Goal: Contribute content: Add original content to the website for others to see

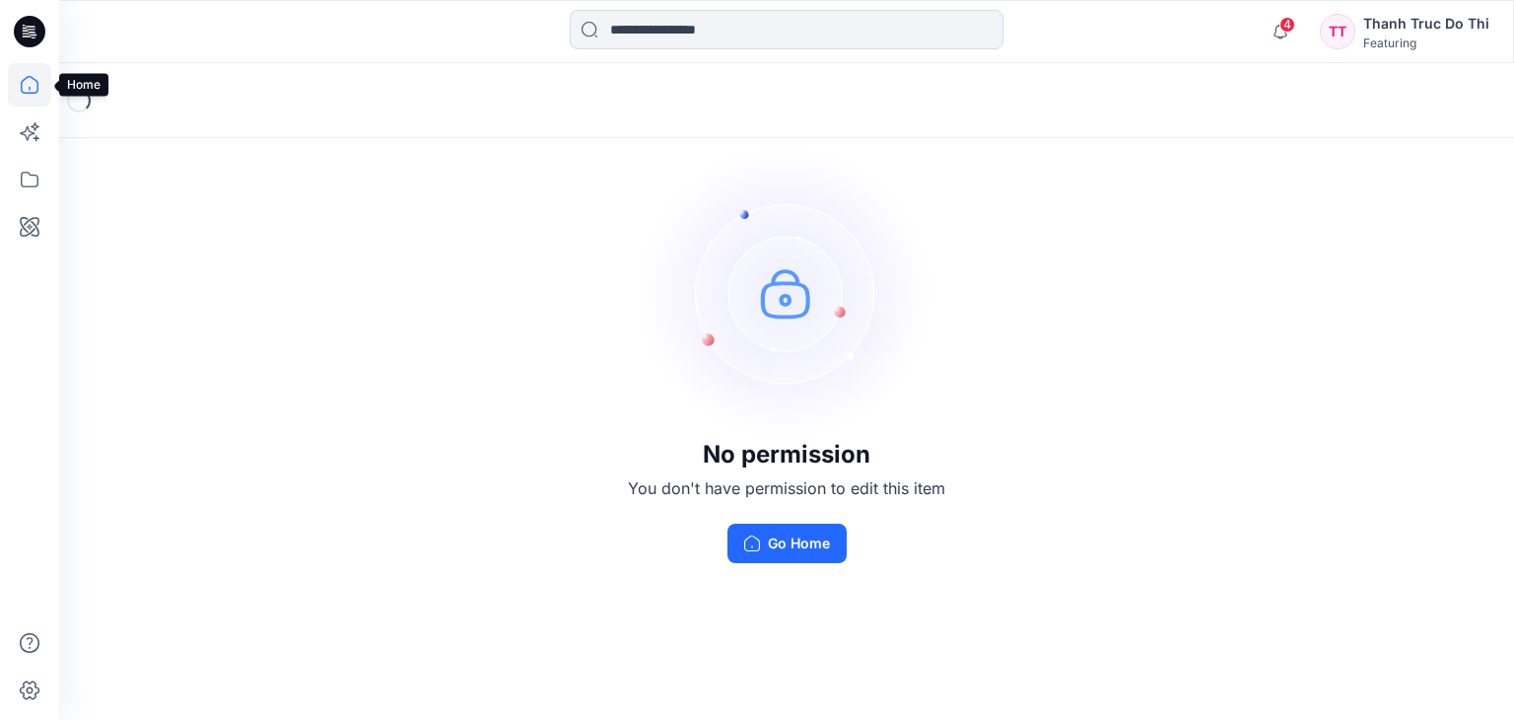
click at [37, 74] on icon at bounding box center [29, 84] width 43 height 43
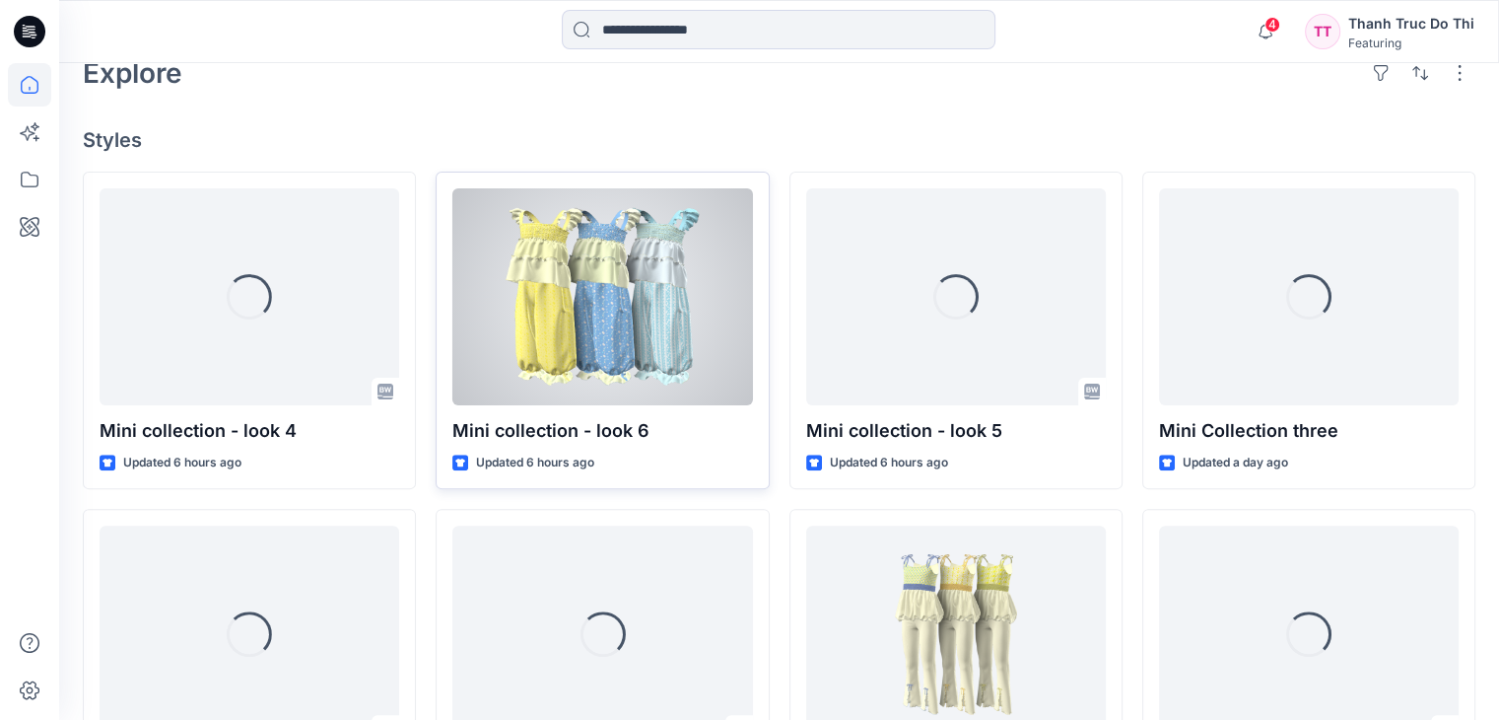
scroll to position [493, 0]
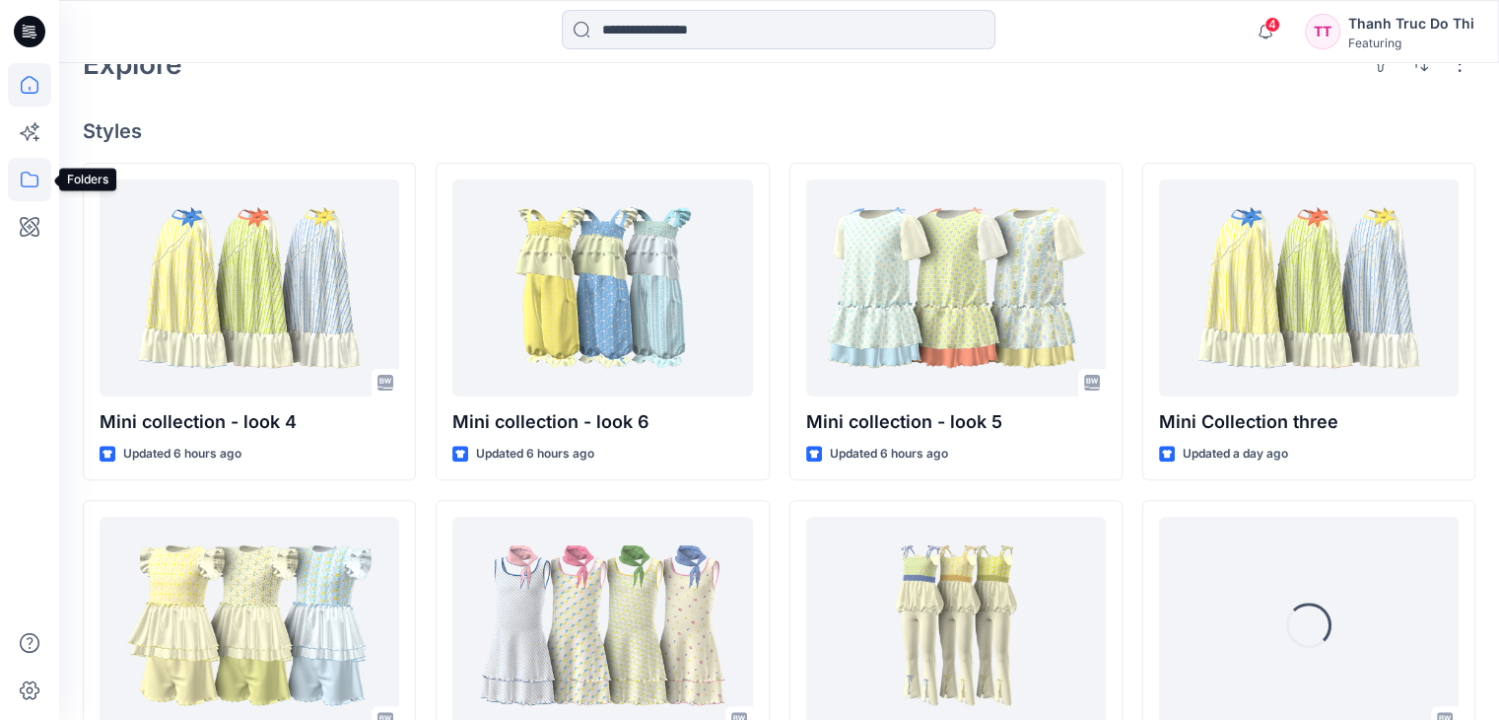
click at [36, 183] on icon at bounding box center [30, 180] width 18 height 16
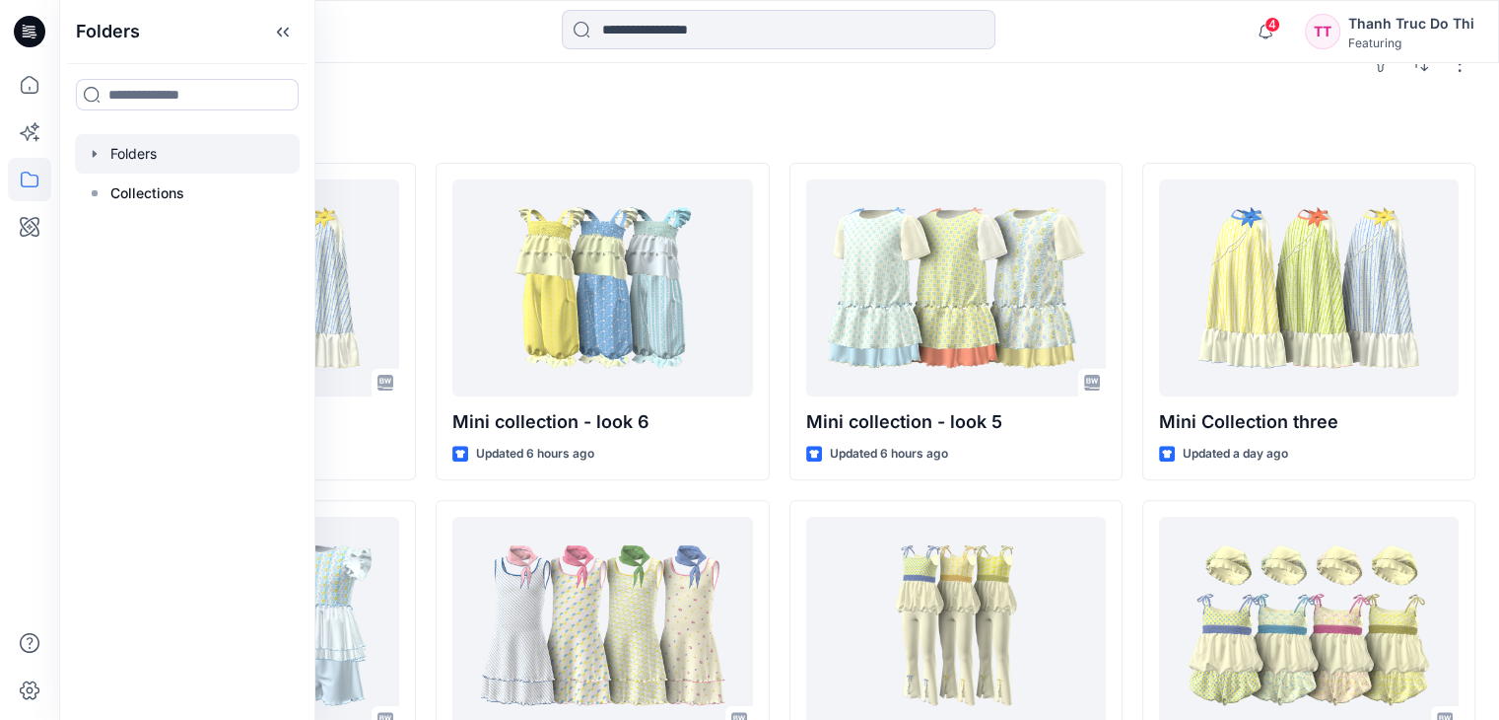
click at [190, 156] on div at bounding box center [187, 153] width 225 height 39
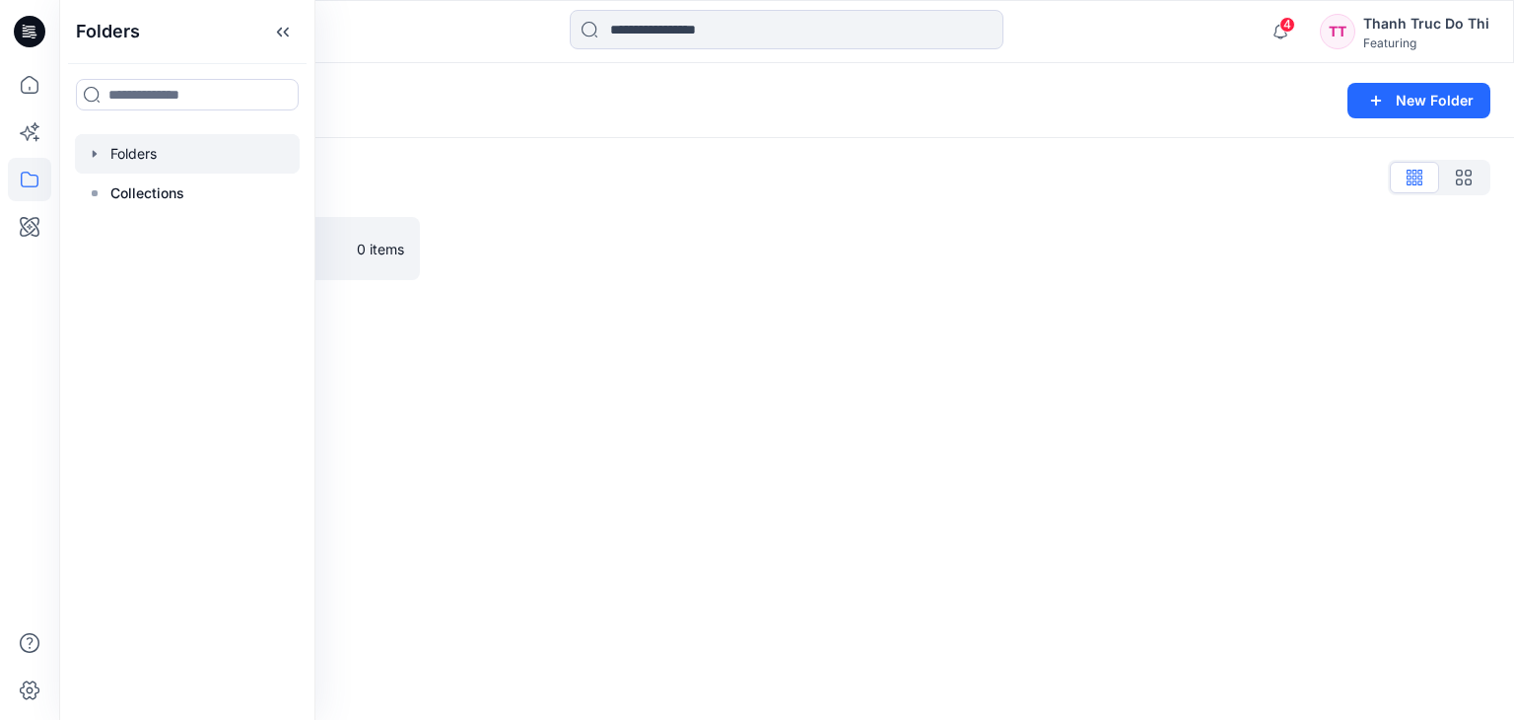
click at [589, 310] on div "Folders New Folder Folders List Trainees assignment 0 items" at bounding box center [786, 391] width 1455 height 656
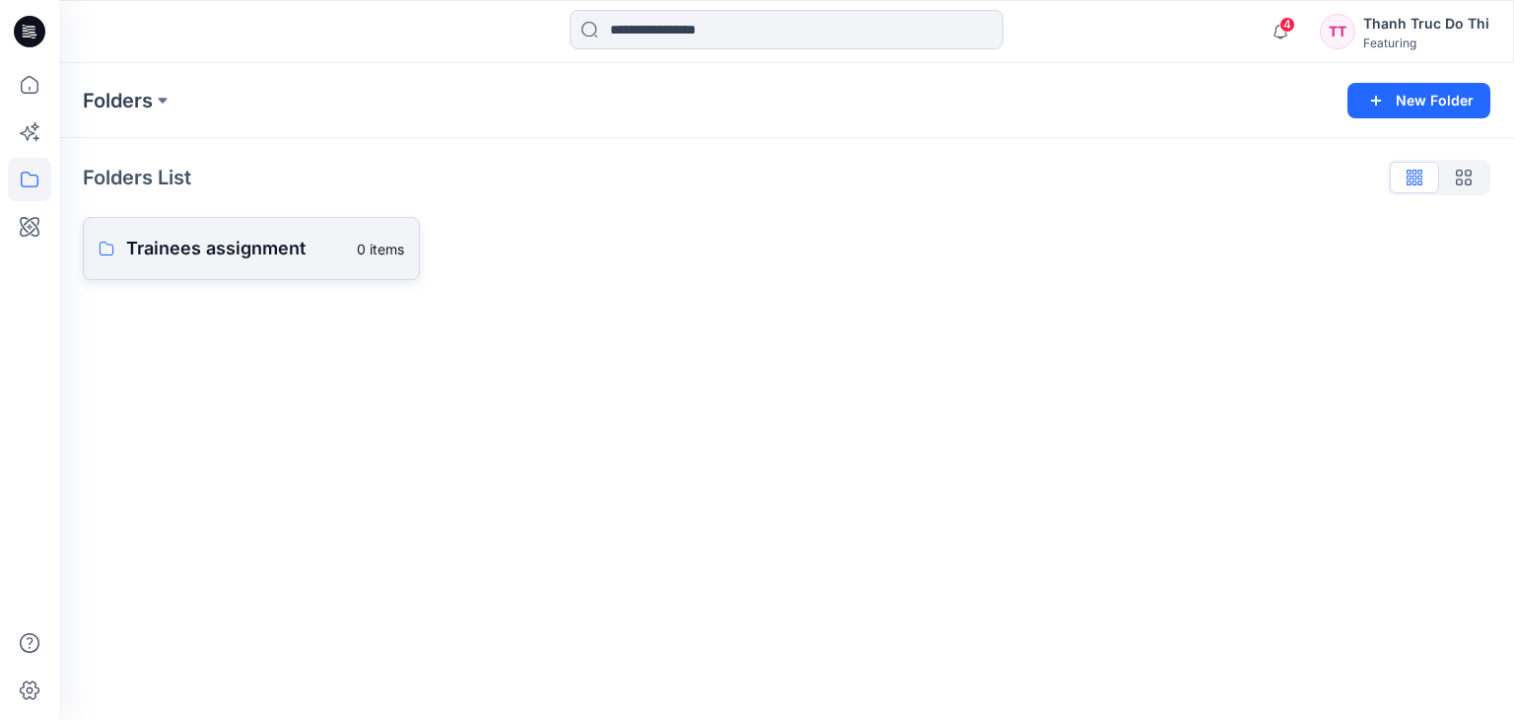
click at [241, 241] on p "Trainees assignment" at bounding box center [235, 249] width 219 height 28
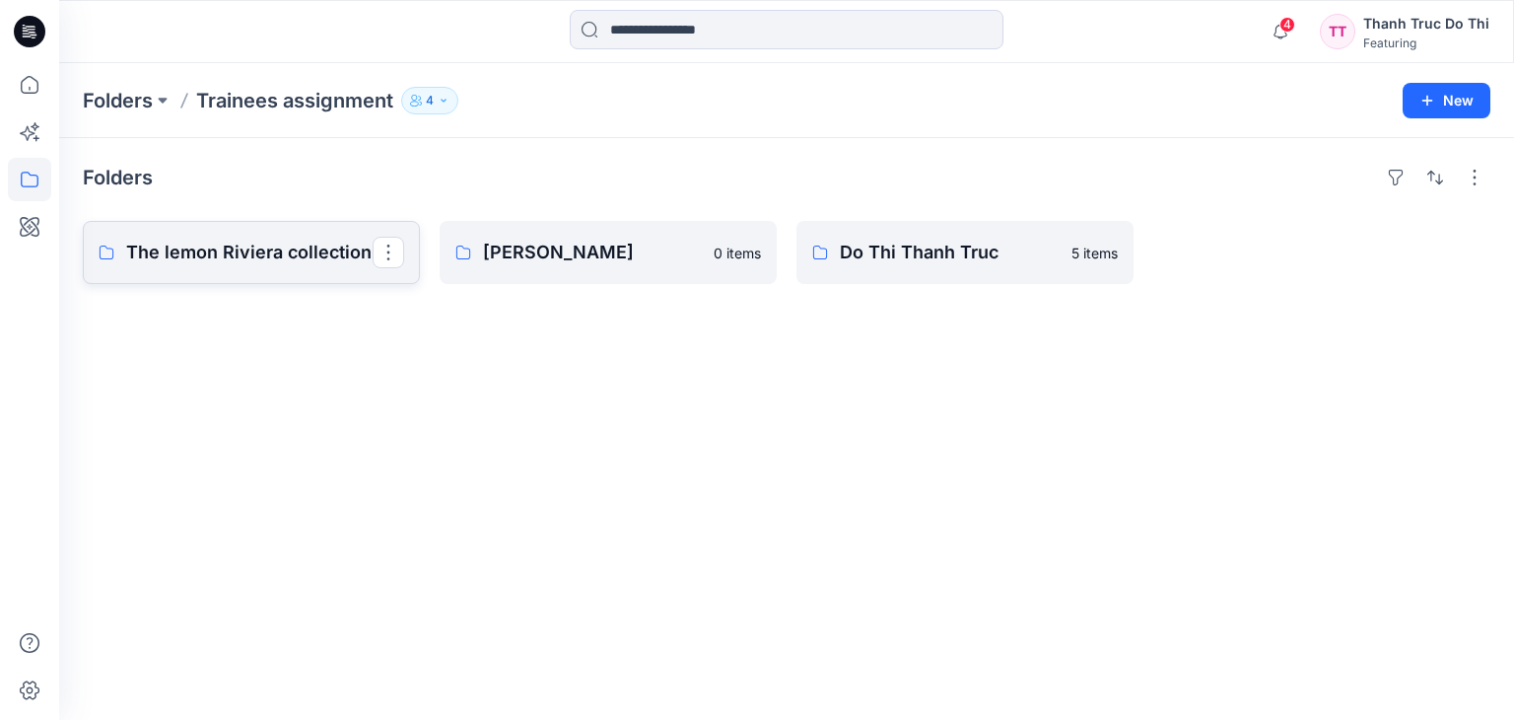
click at [309, 245] on p "The lemon Riviera collection" at bounding box center [249, 253] width 246 height 28
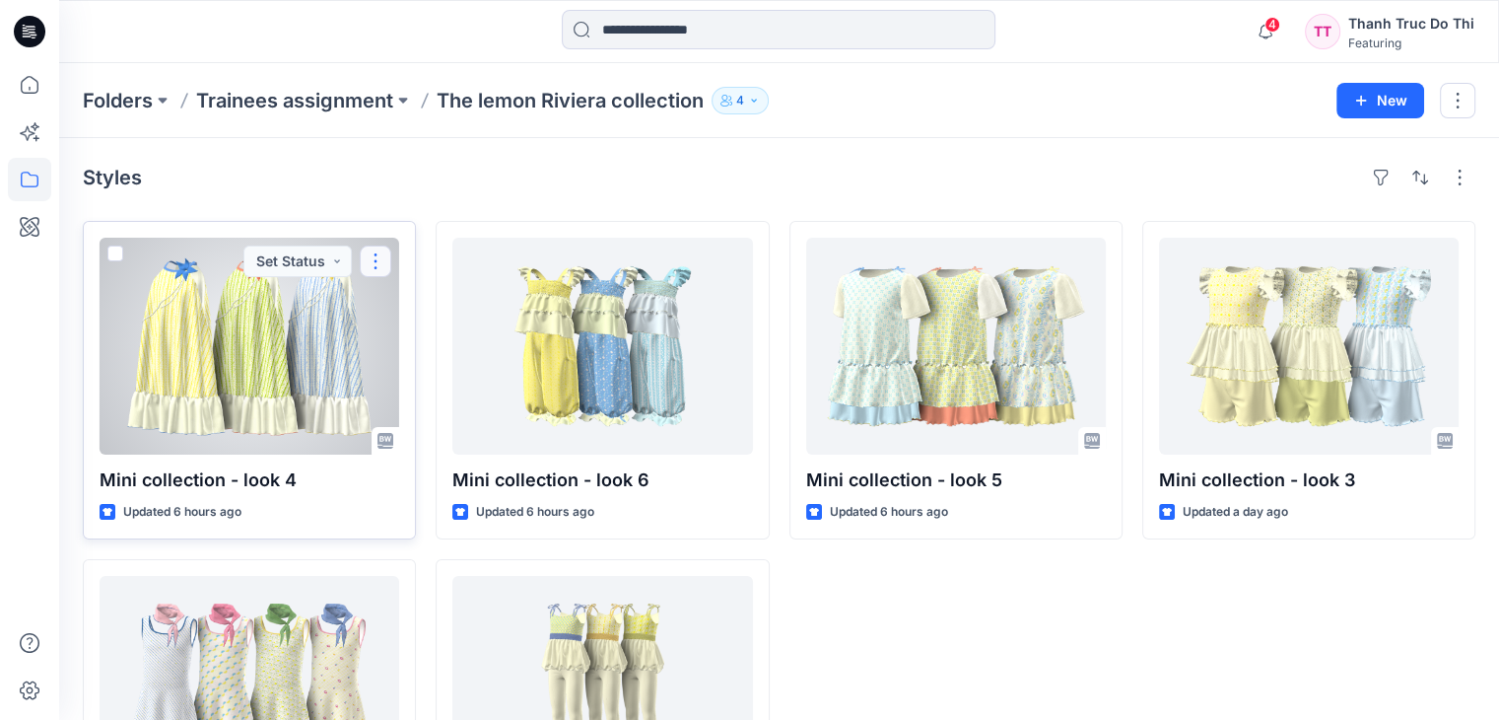
click at [368, 254] on button "button" at bounding box center [376, 261] width 32 height 32
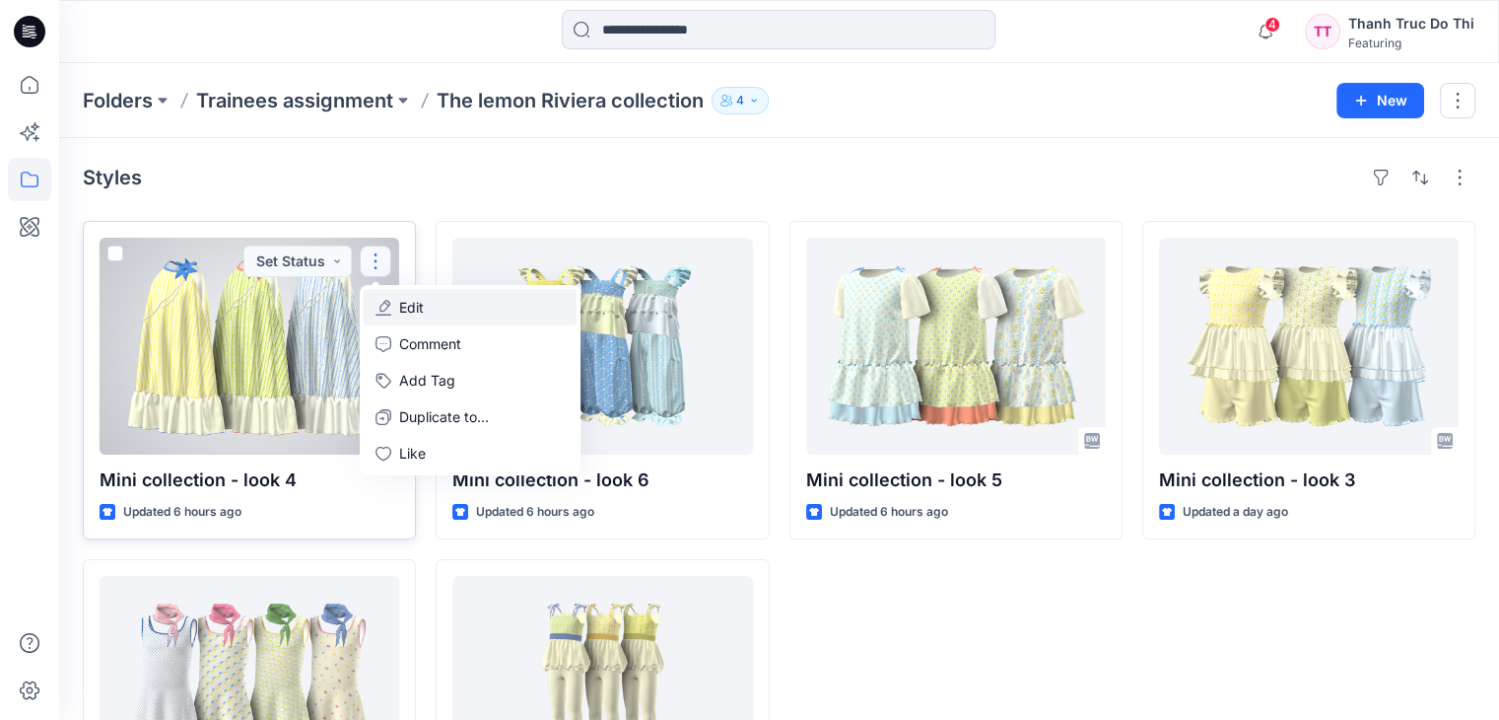
click at [413, 307] on p "Edit" at bounding box center [411, 307] width 25 height 21
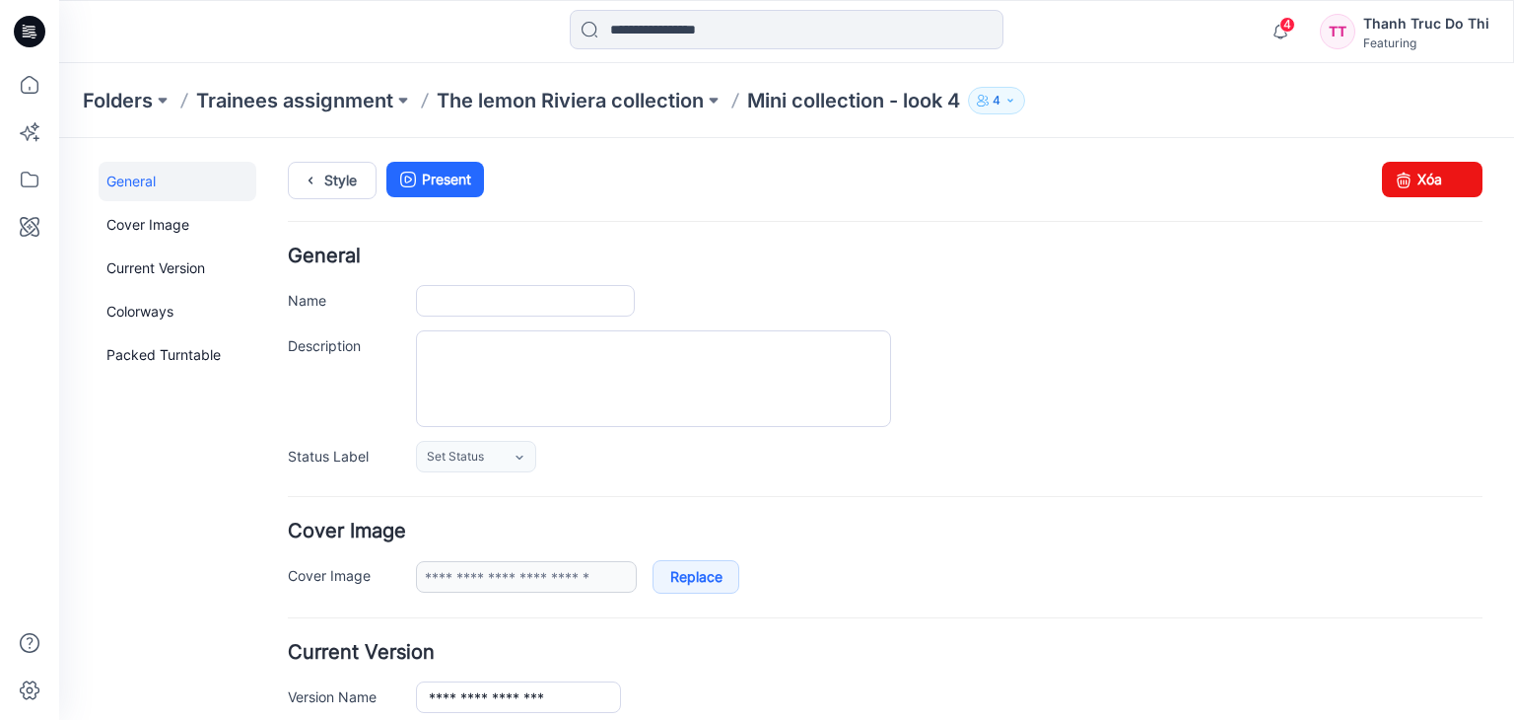
type input "**********"
drag, startPoint x: 378, startPoint y: 339, endPoint x: 288, endPoint y: 344, distance: 90.8
click at [288, 344] on label "Description" at bounding box center [342, 345] width 108 height 22
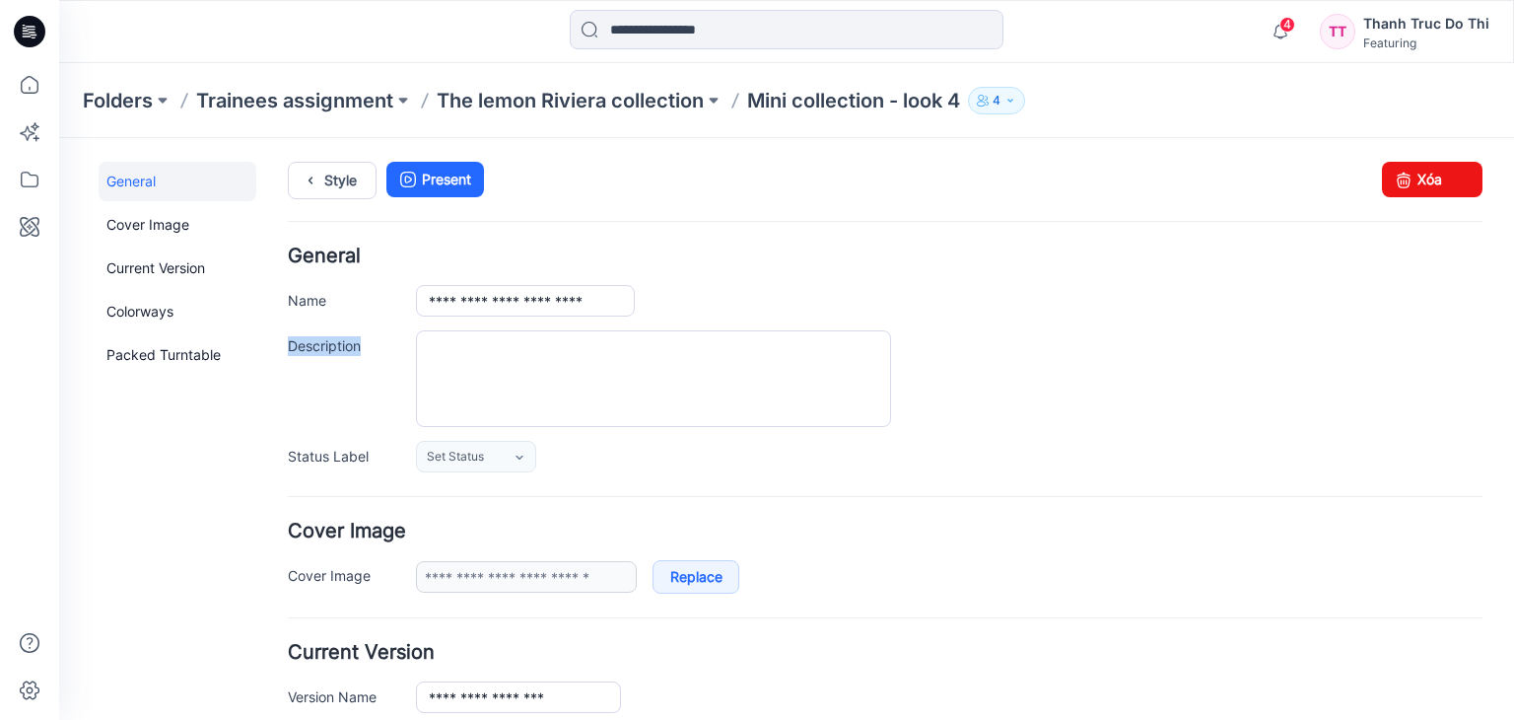
copy label "Description"
click at [466, 327] on div "**********" at bounding box center [885, 359] width 1195 height 226
click at [483, 365] on textarea "Description" at bounding box center [653, 378] width 475 height 97
paste textarea "**********"
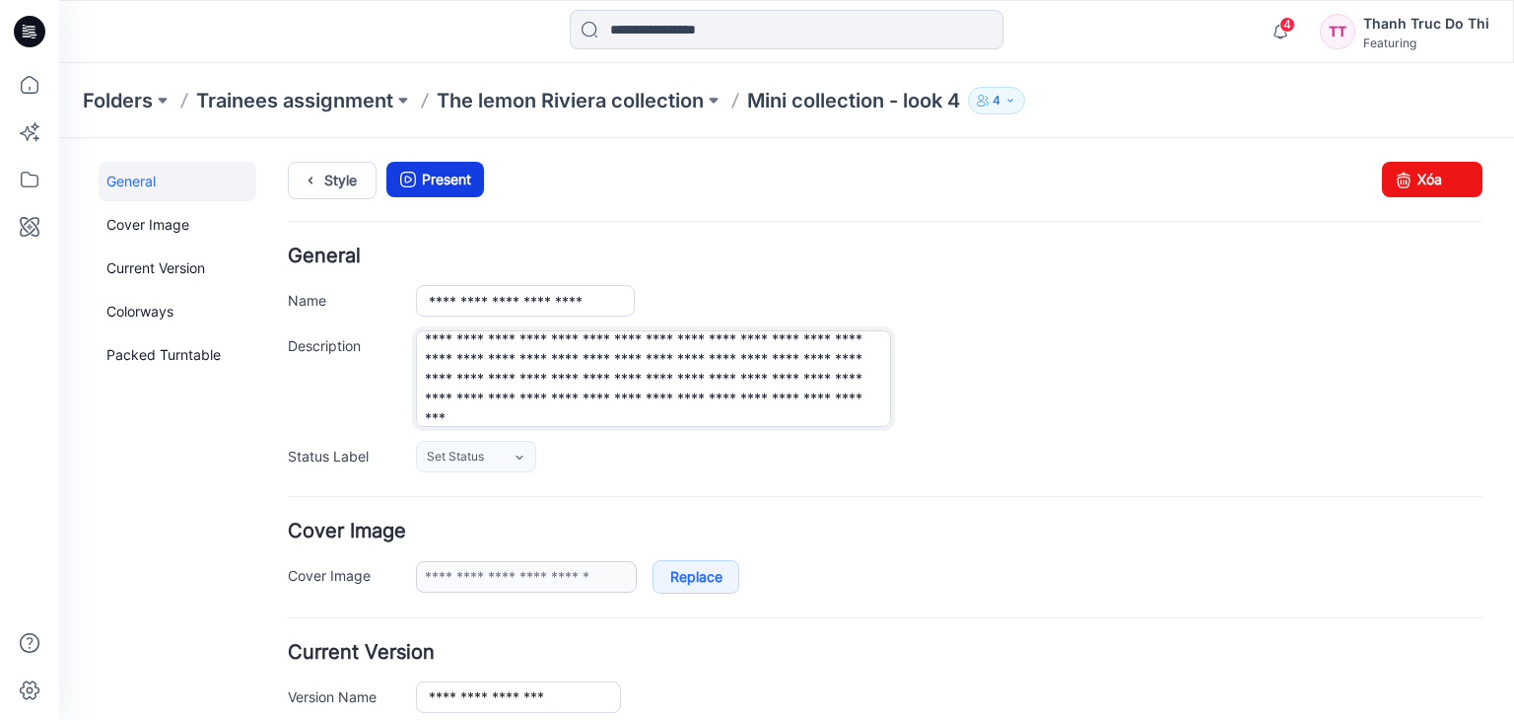
type textarea "**********"
click at [447, 172] on link "Present" at bounding box center [435, 179] width 98 height 35
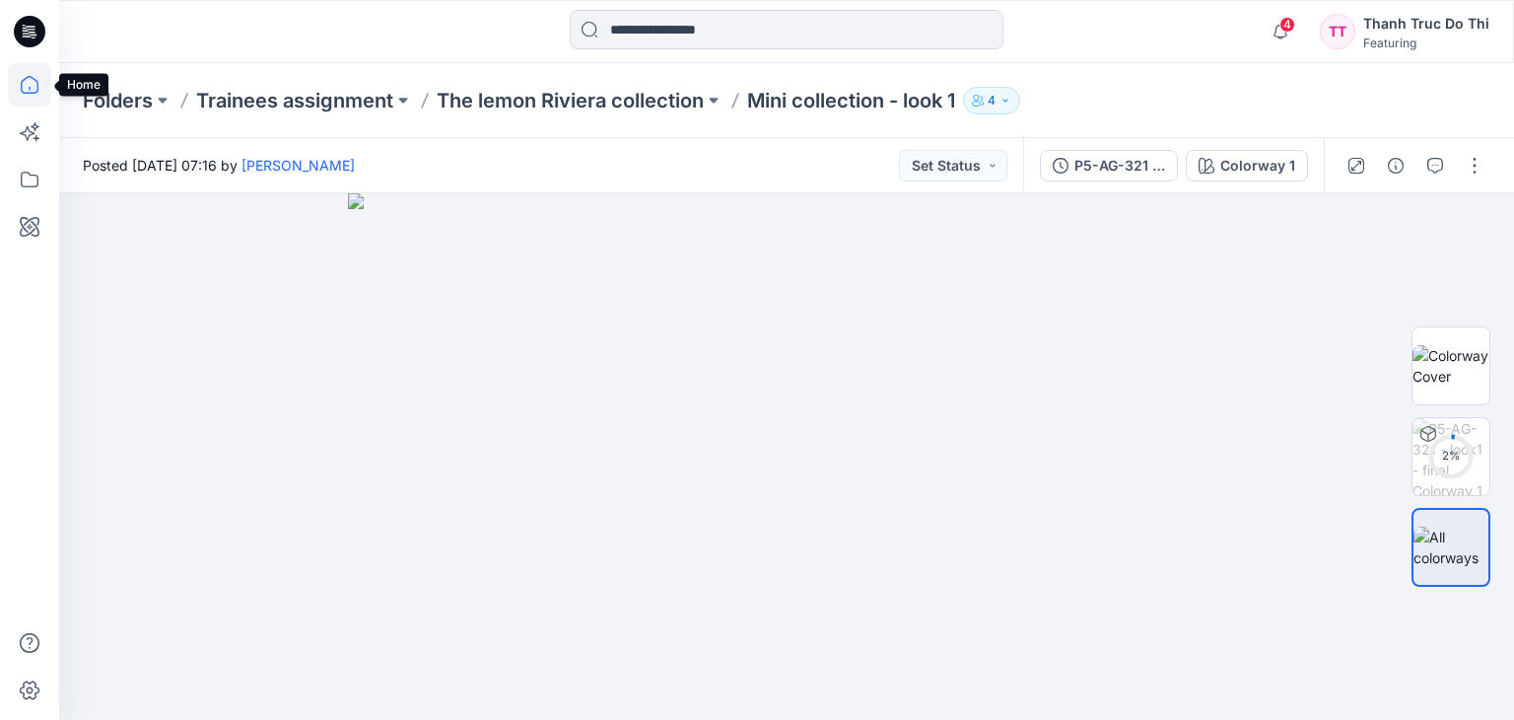
click at [23, 89] on icon at bounding box center [29, 84] width 43 height 43
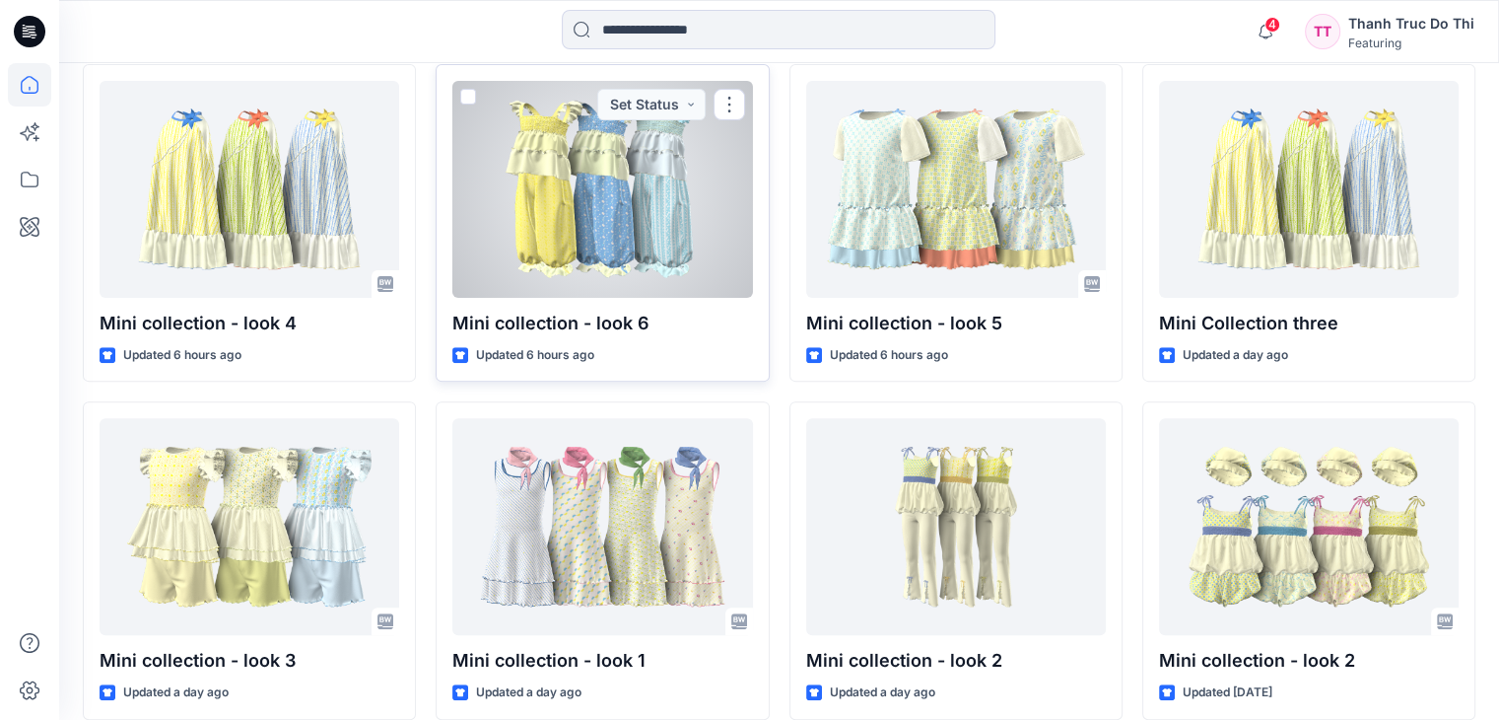
scroll to position [493, 0]
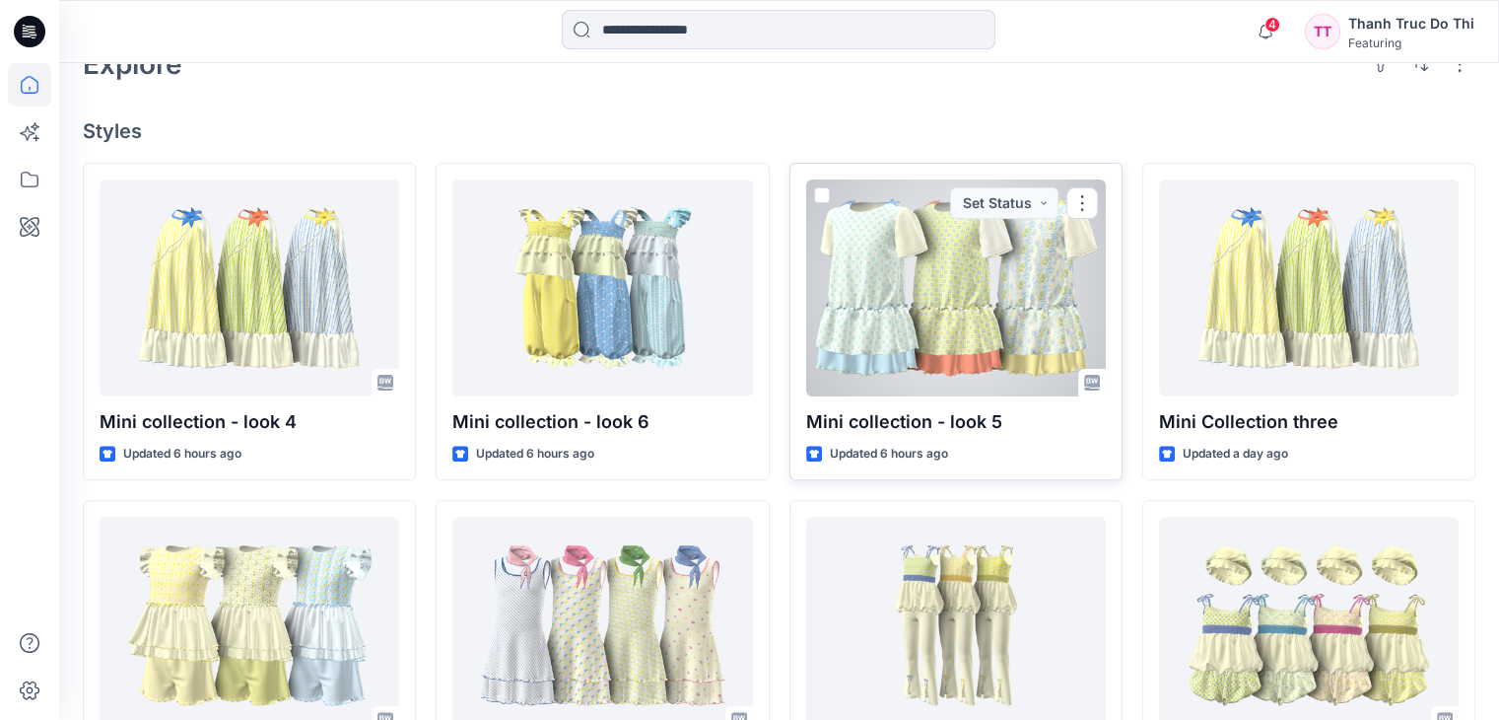
click at [928, 222] on div at bounding box center [956, 287] width 300 height 217
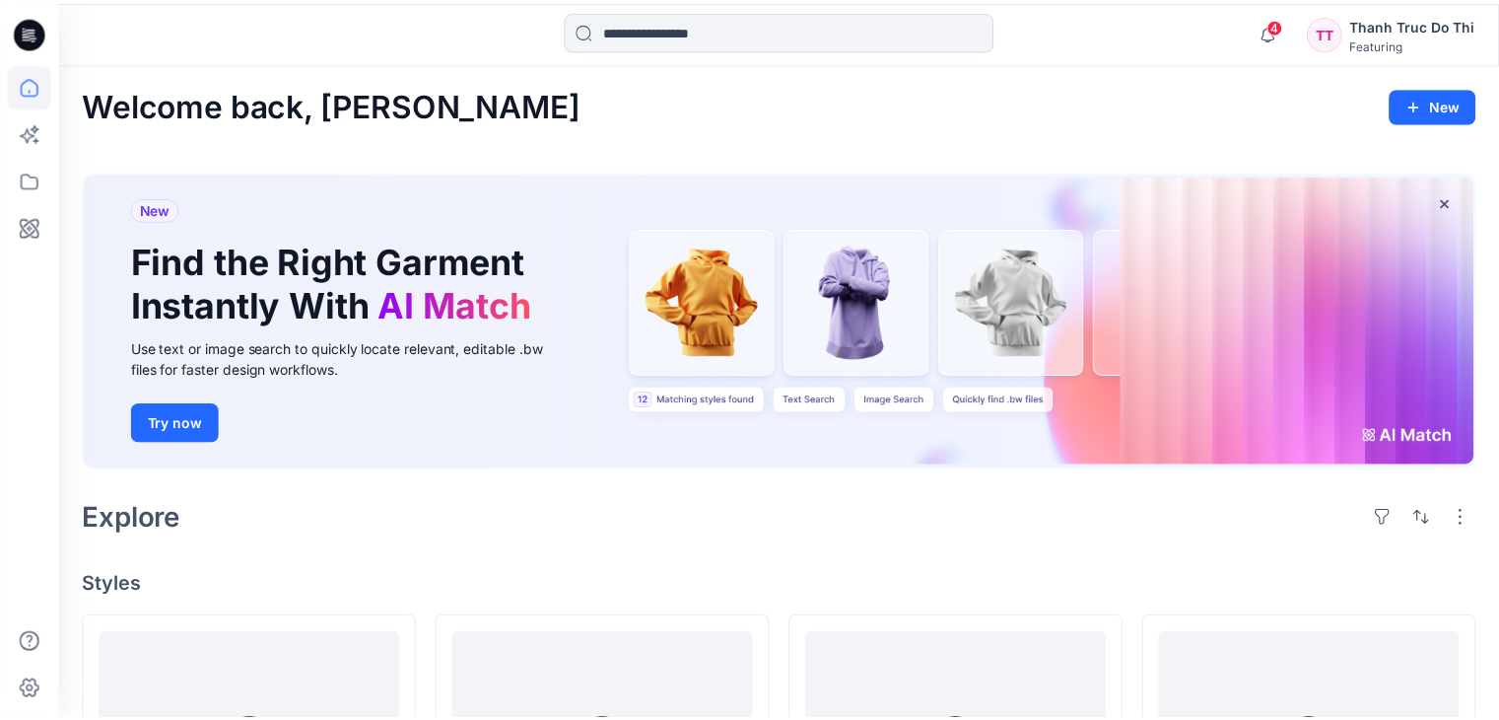
scroll to position [493, 0]
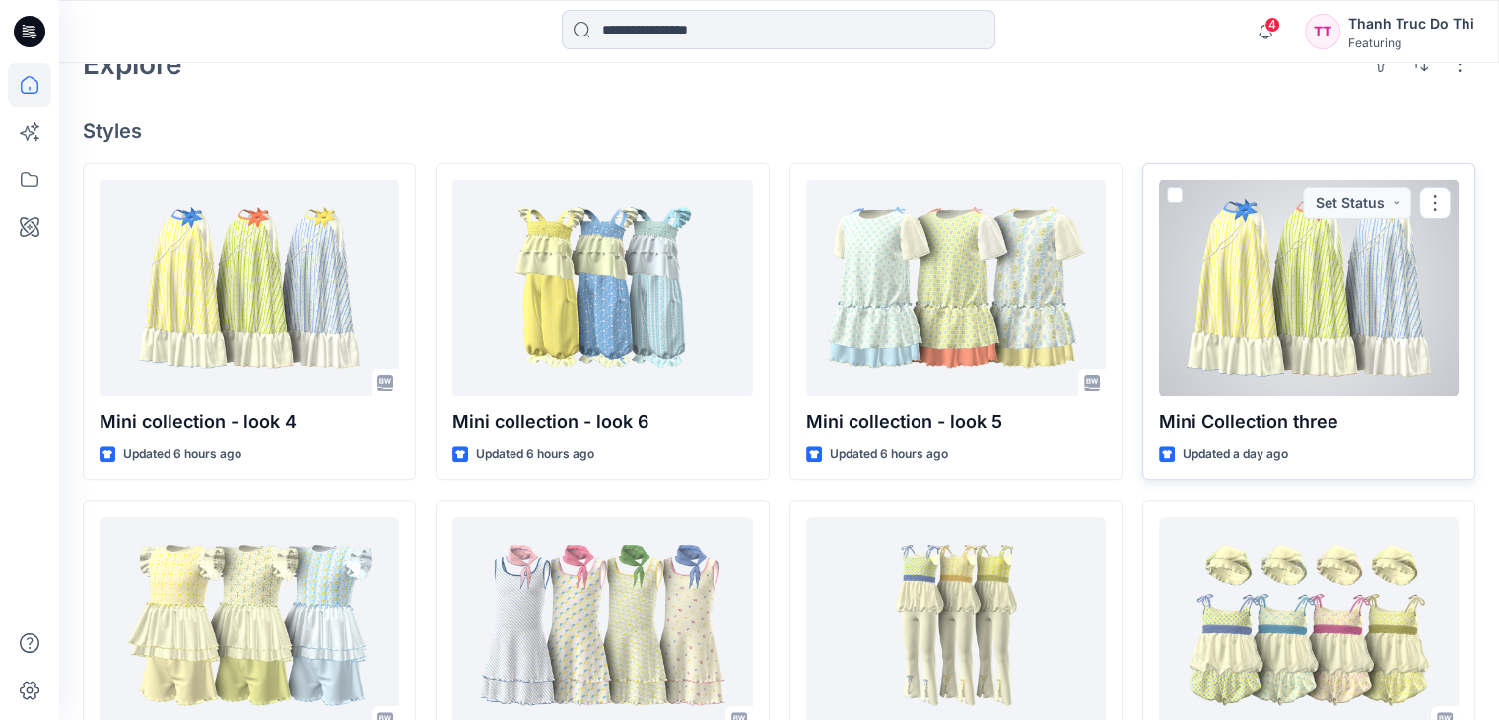
click at [1304, 230] on div at bounding box center [1309, 287] width 300 height 217
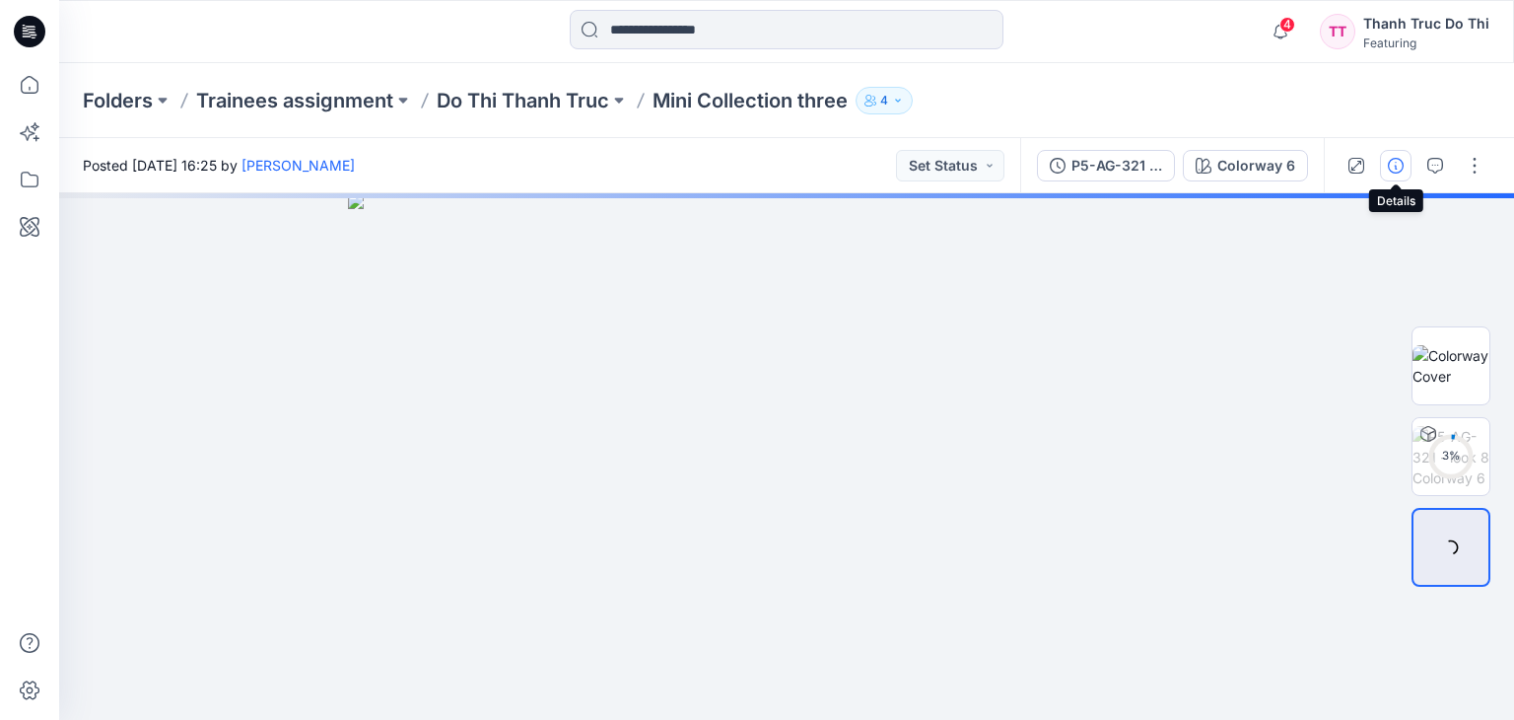
click at [1400, 165] on icon "button" at bounding box center [1396, 166] width 16 height 16
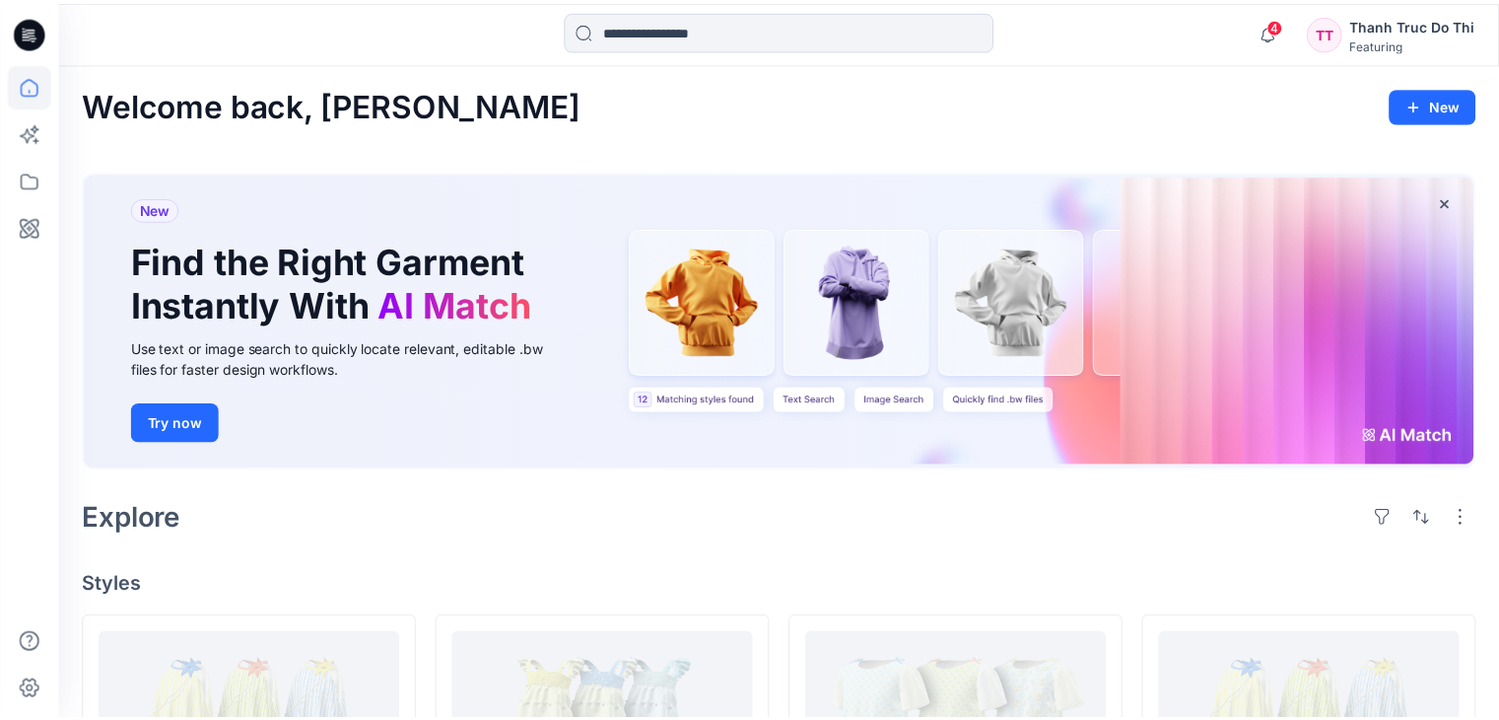
scroll to position [493, 0]
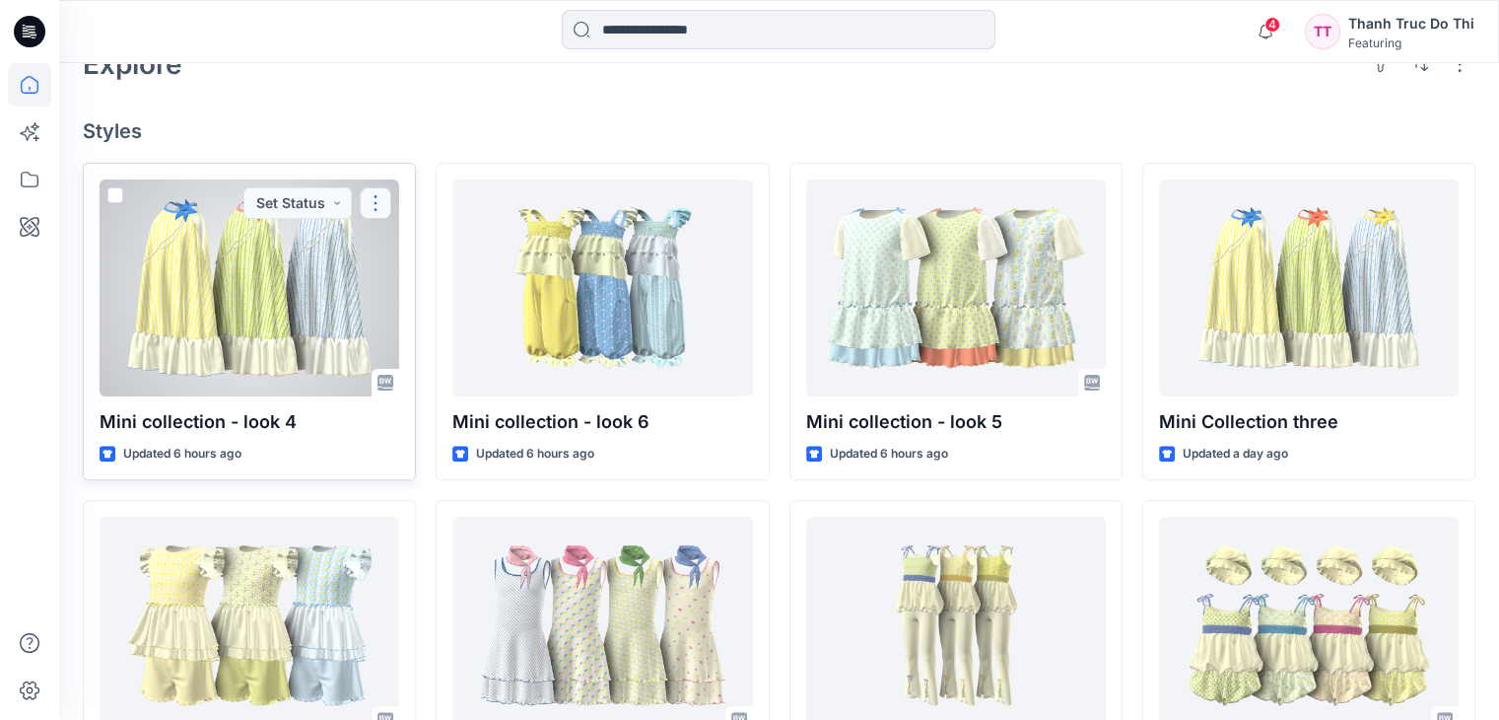
click at [375, 187] on button "button" at bounding box center [376, 203] width 32 height 32
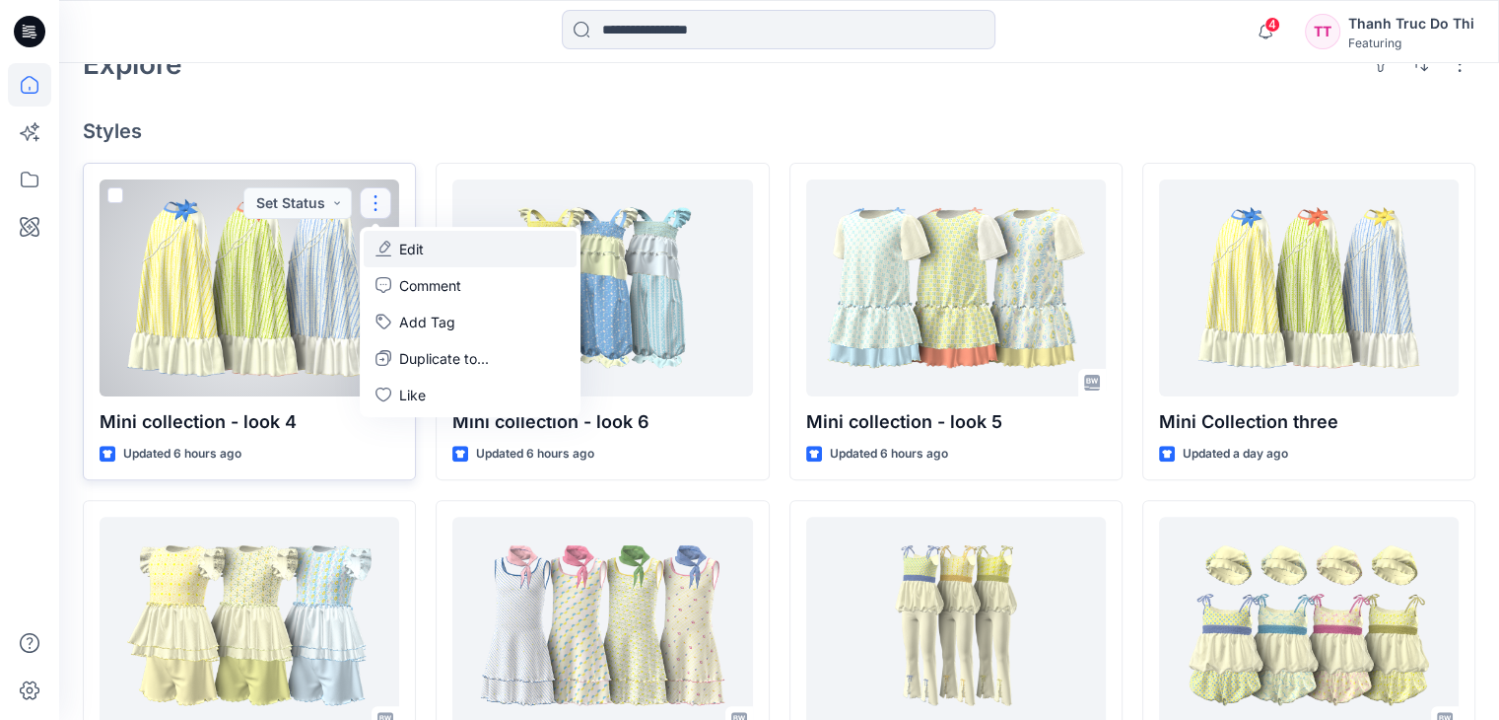
click at [391, 241] on icon "button" at bounding box center [384, 249] width 16 height 16
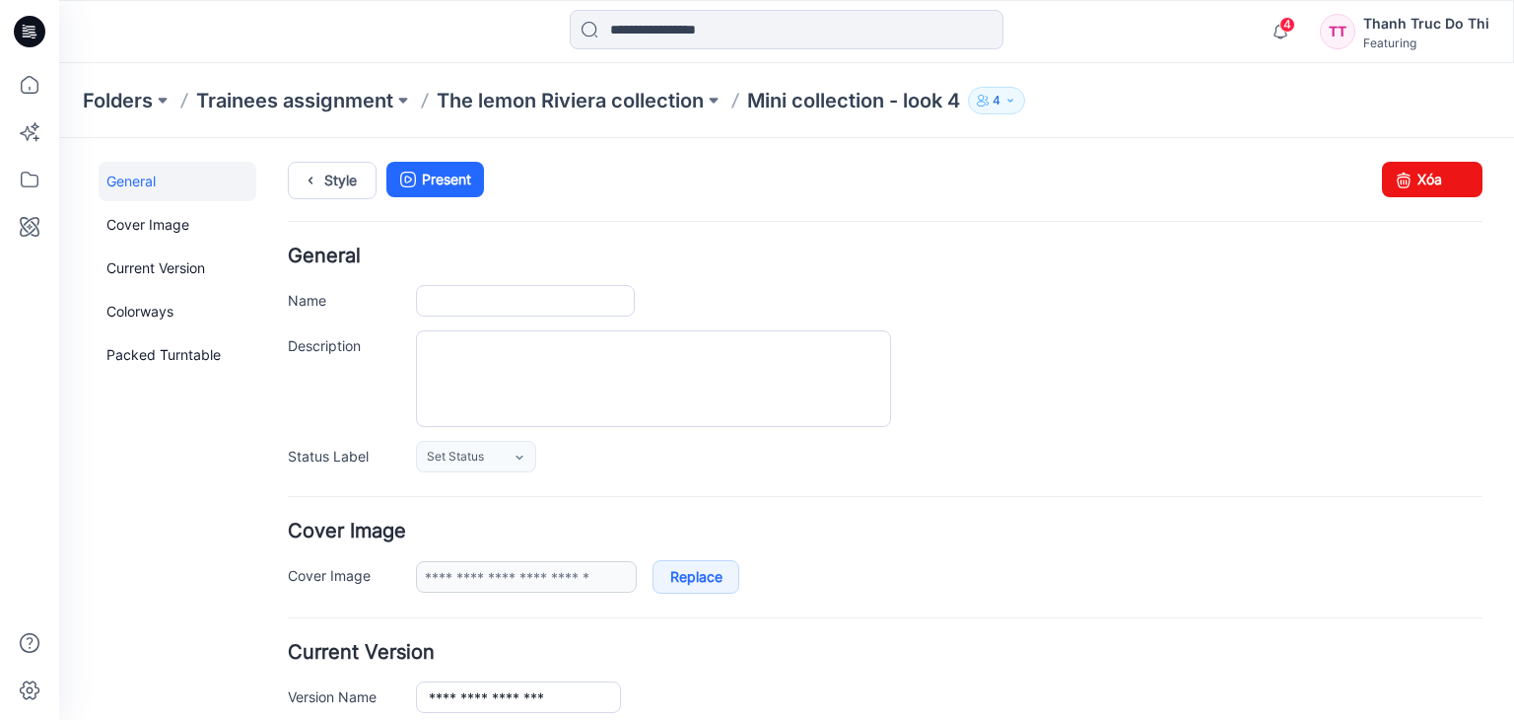
type input "**********"
click at [11, 78] on icon at bounding box center [29, 84] width 43 height 43
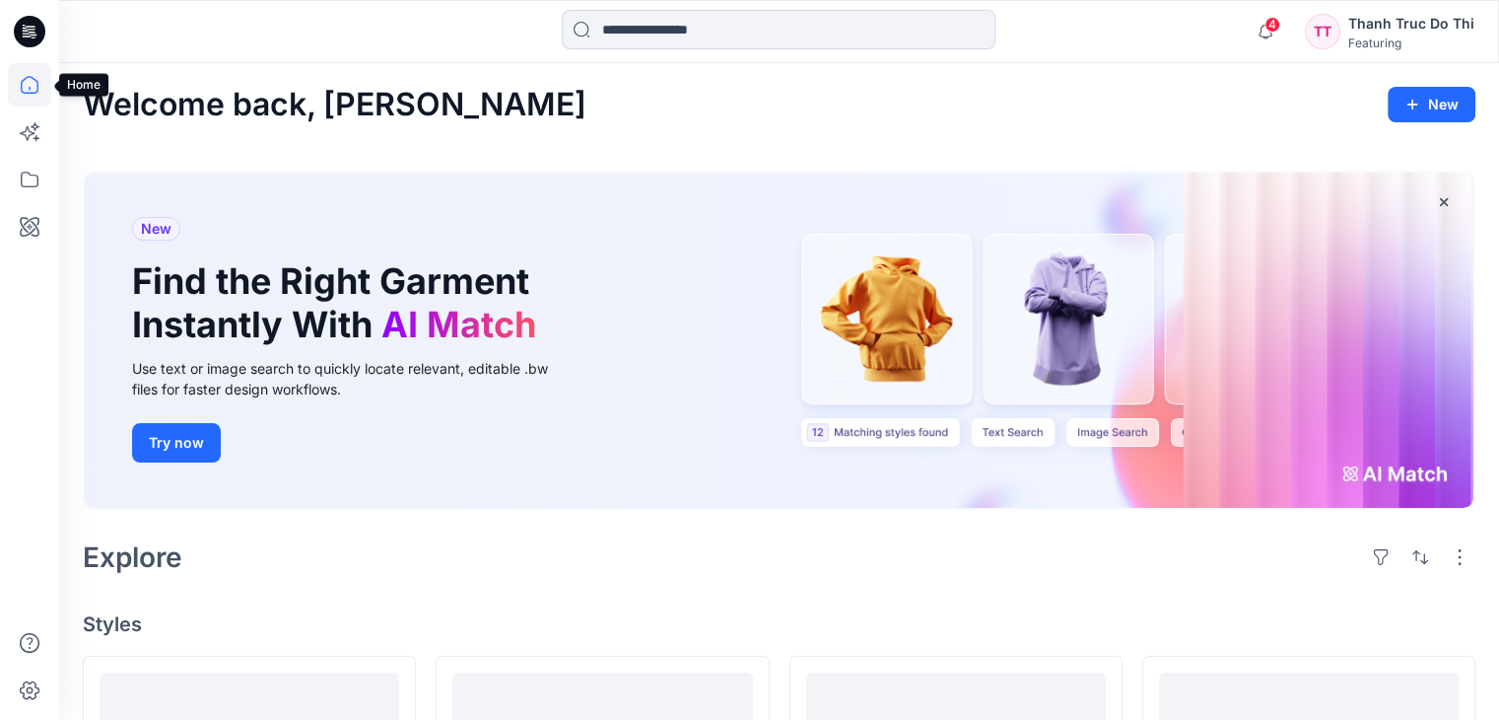
click at [33, 89] on icon at bounding box center [29, 84] width 43 height 43
click at [25, 183] on icon at bounding box center [29, 179] width 43 height 43
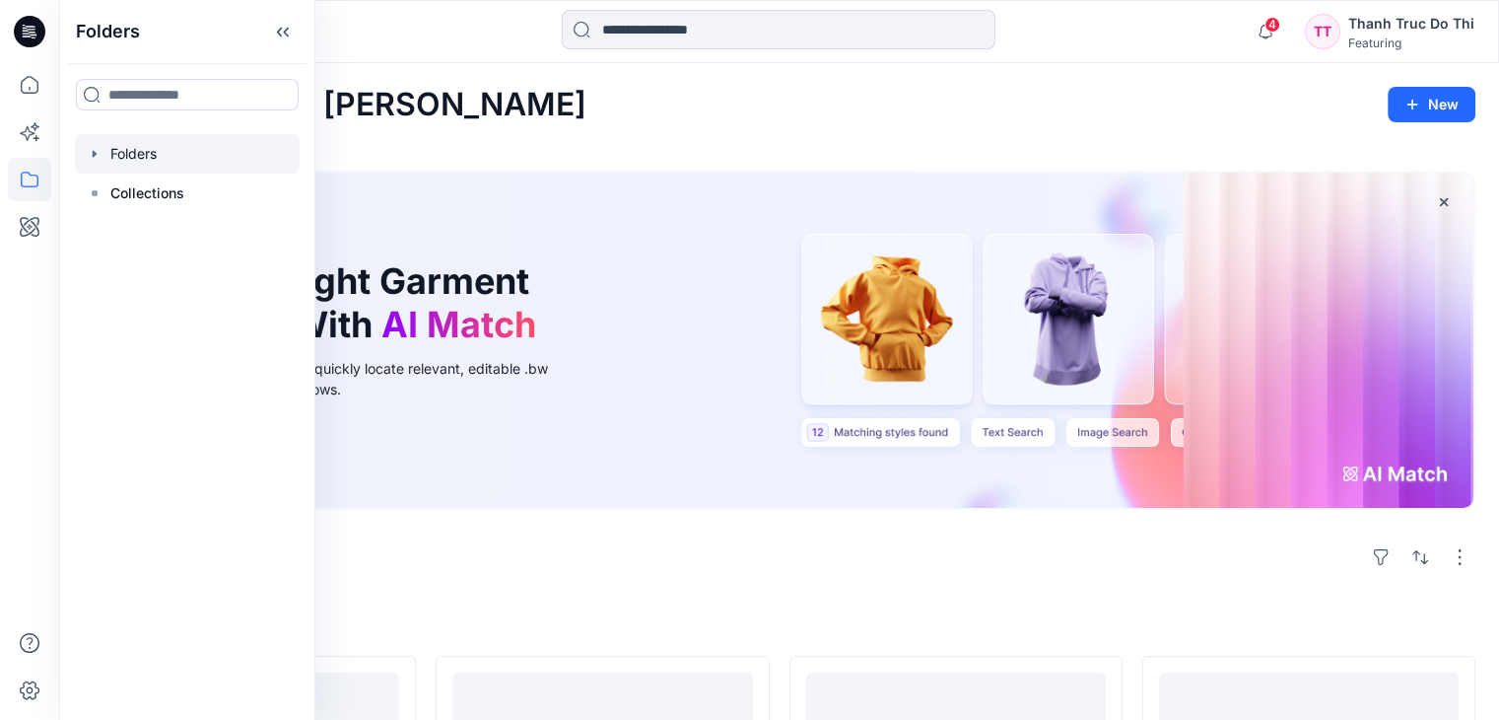
click at [170, 154] on div at bounding box center [187, 153] width 225 height 39
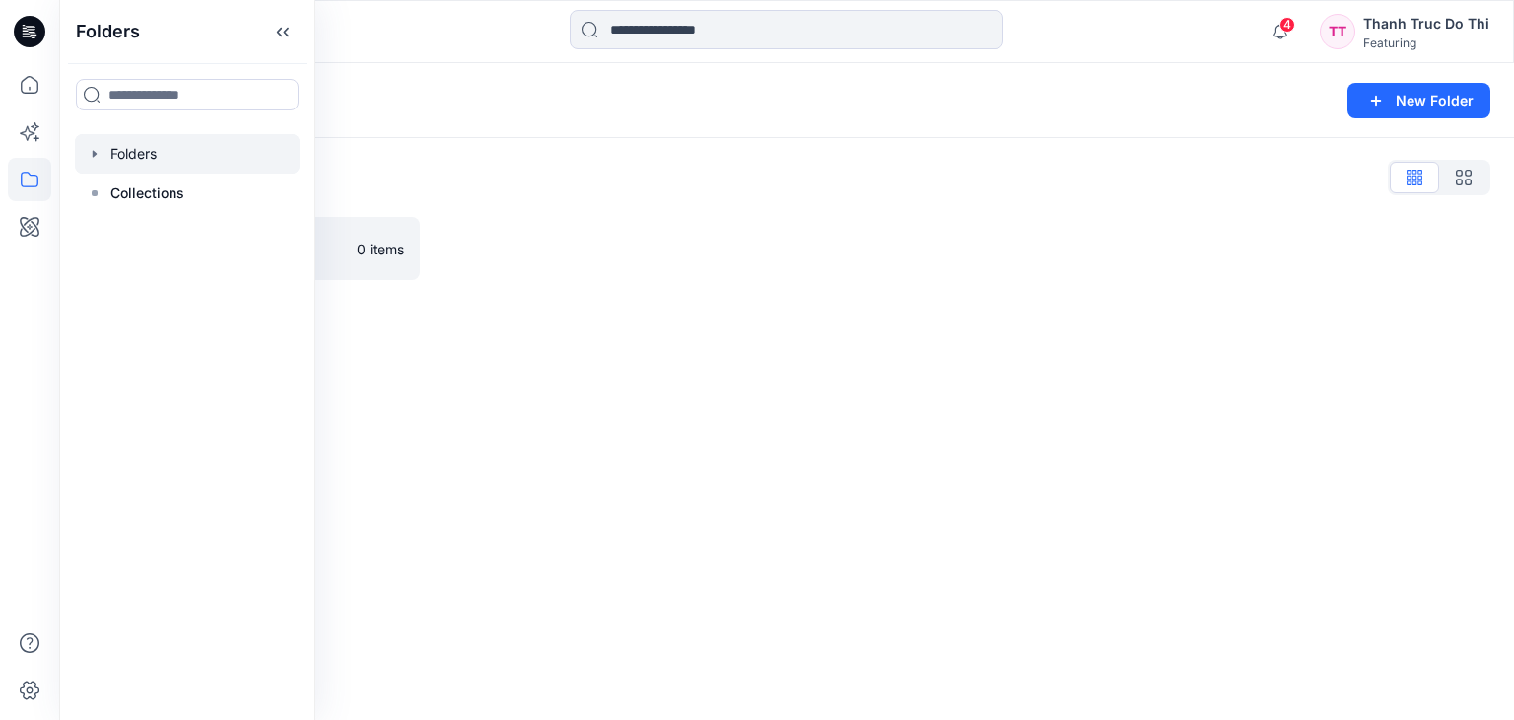
click at [514, 249] on div at bounding box center [608, 248] width 337 height 63
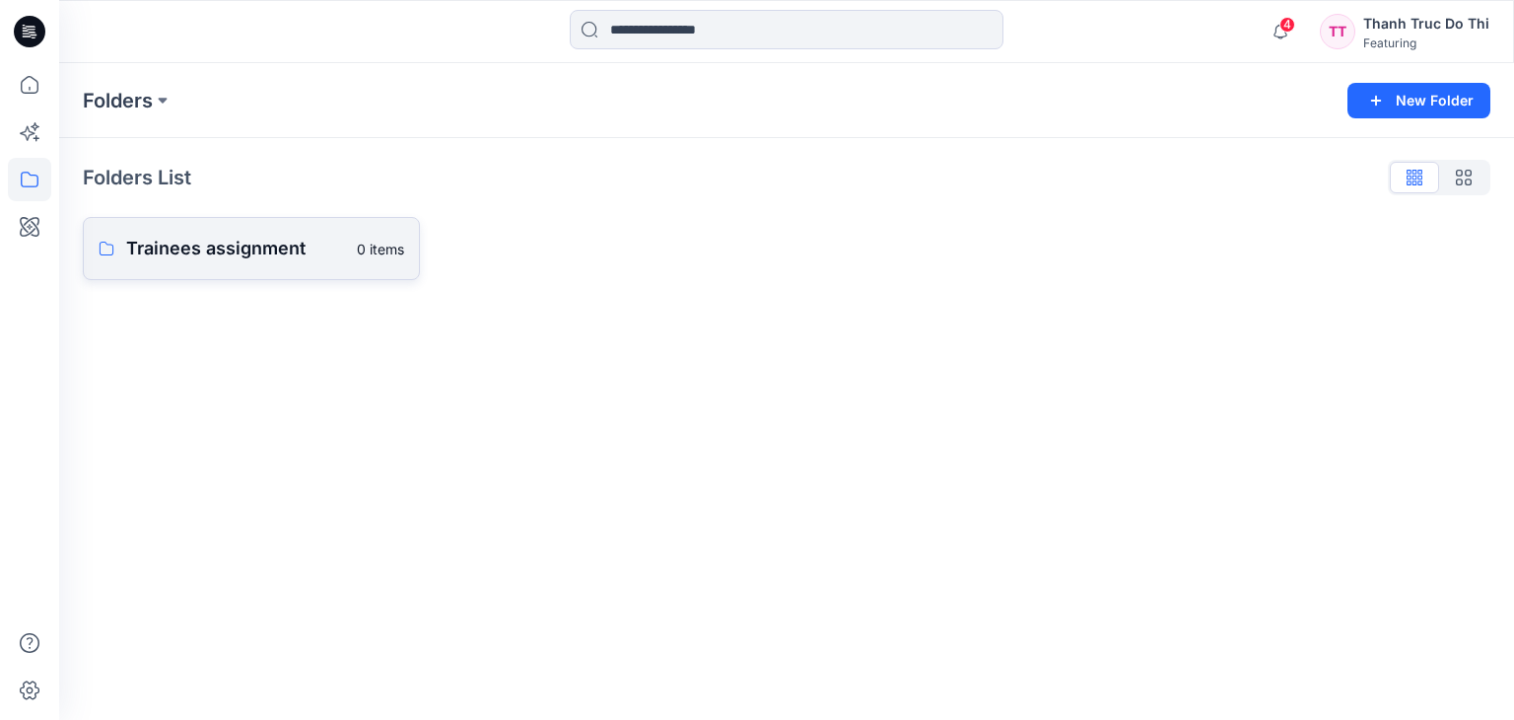
click at [266, 255] on p "Trainees assignment" at bounding box center [235, 249] width 219 height 28
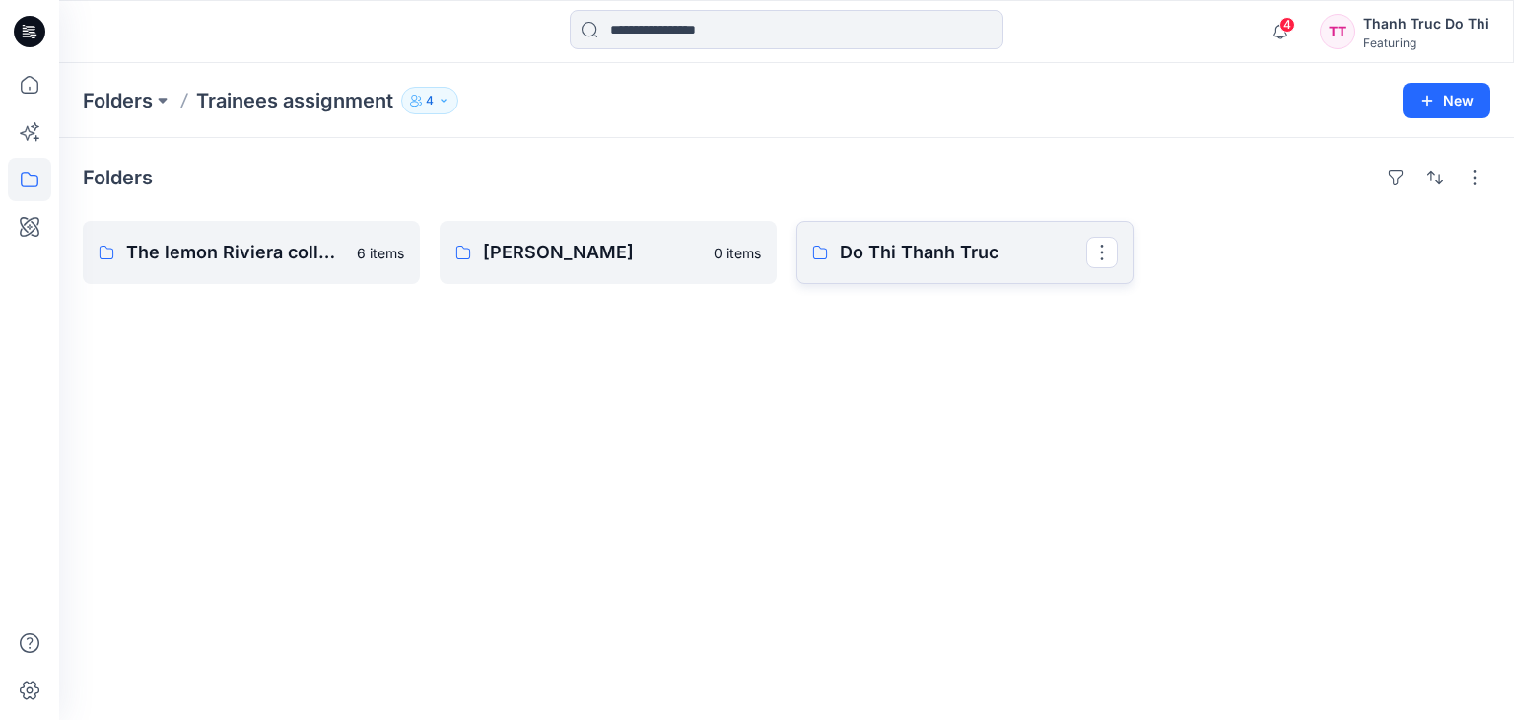
click at [950, 244] on p "Do Thi Thanh Truc" at bounding box center [963, 253] width 246 height 28
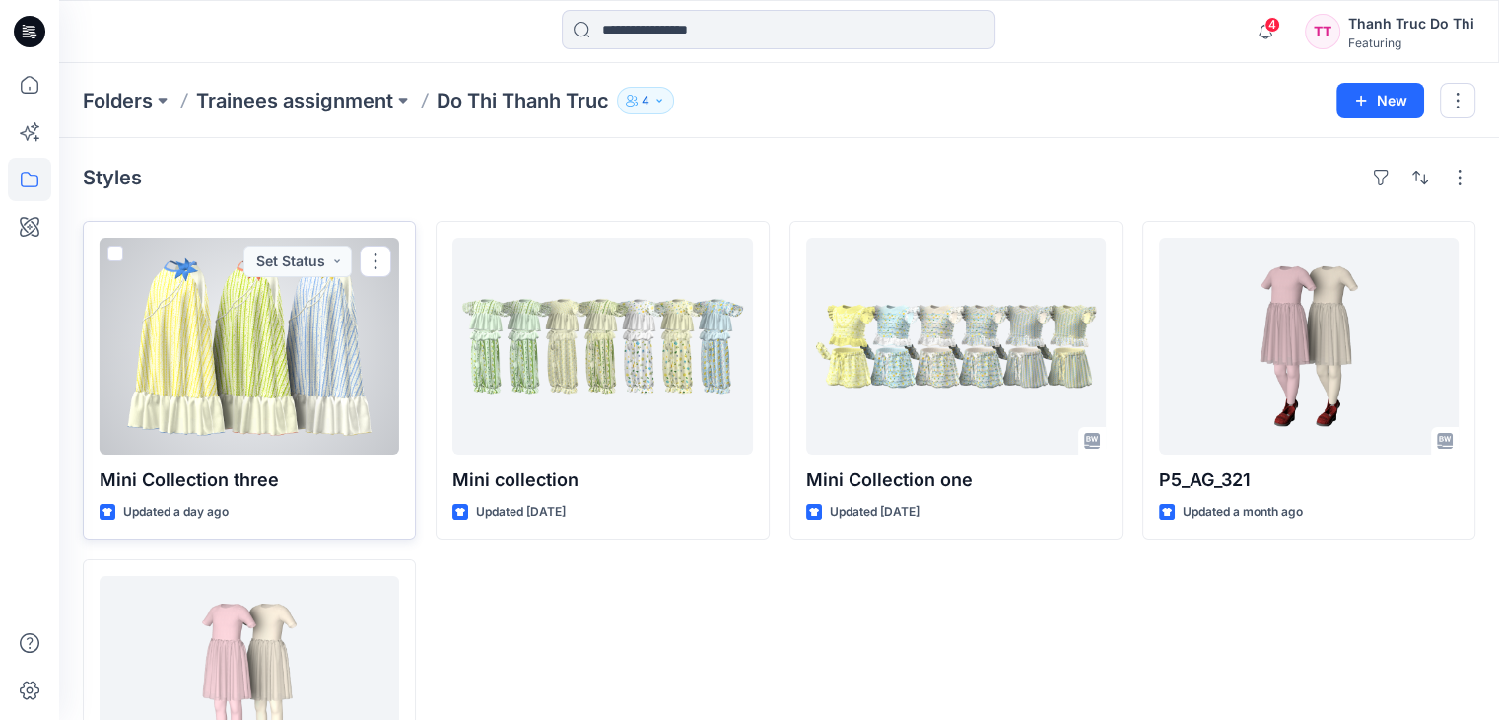
click at [311, 395] on div at bounding box center [250, 346] width 300 height 217
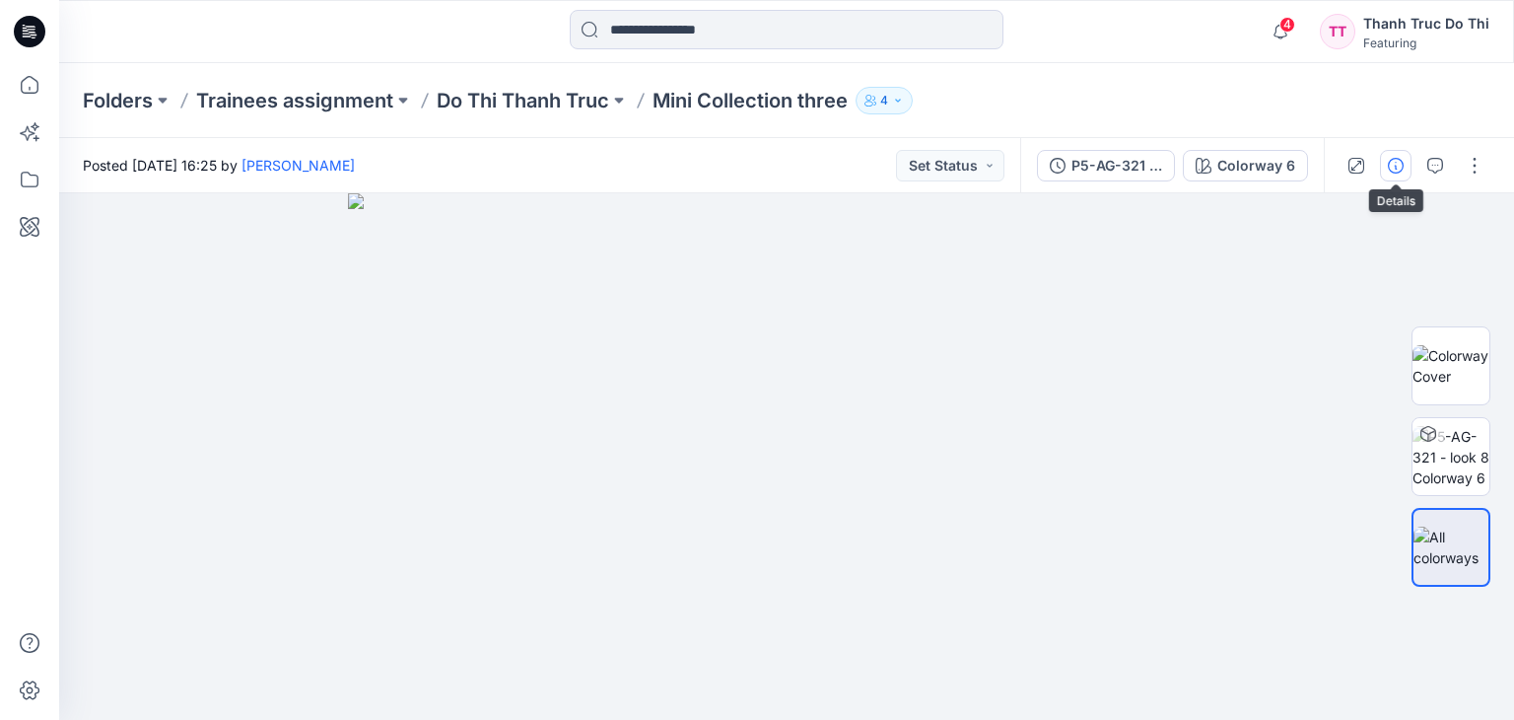
click at [1387, 159] on button "button" at bounding box center [1396, 166] width 32 height 32
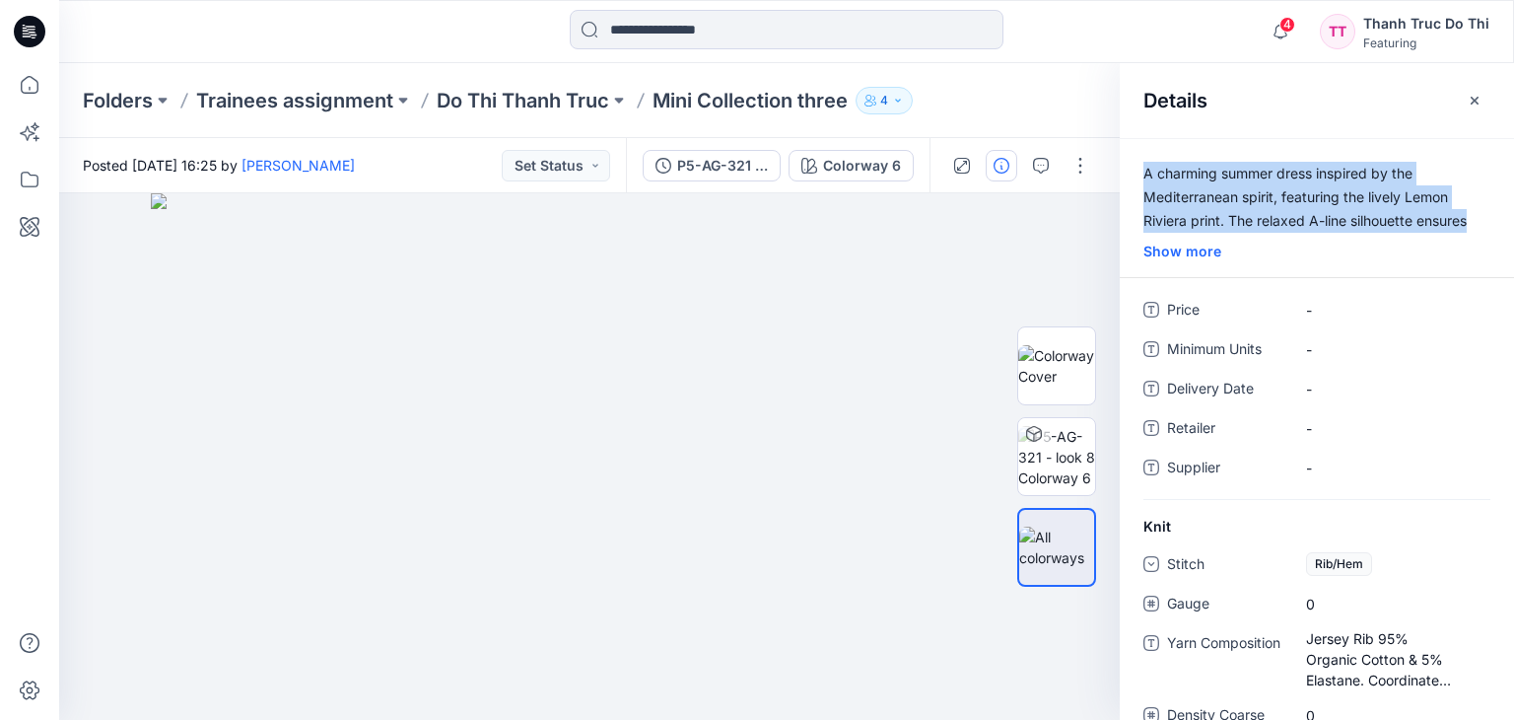
drag, startPoint x: 1485, startPoint y: 226, endPoint x: 1141, endPoint y: 171, distance: 348.4
click at [1141, 171] on p "A charming summer dress inspired by the Mediterranean spirit, featuring the liv…" at bounding box center [1317, 197] width 394 height 71
copy p "A charming summer dress inspired by the Mediterranean spirit, featuring the liv…"
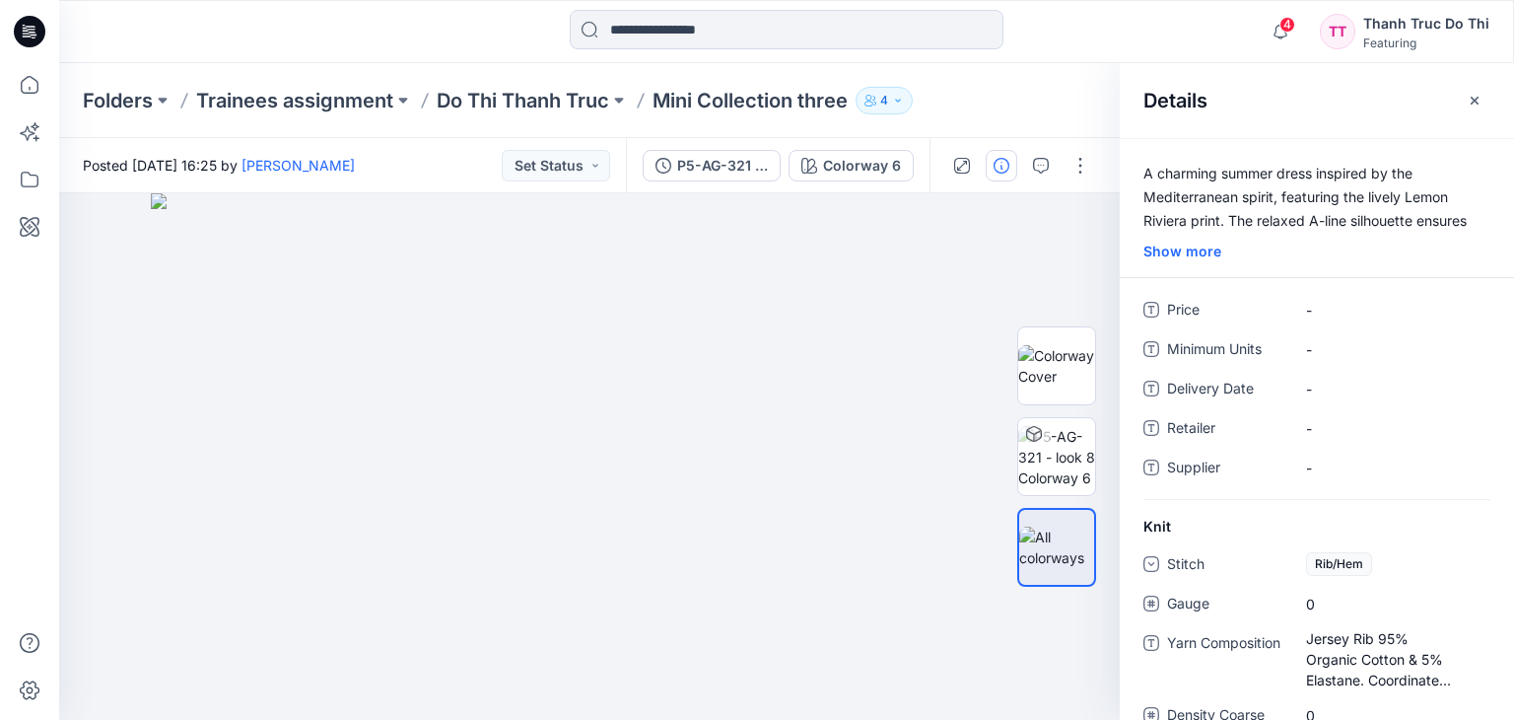
click at [1290, 234] on div "A charming summer dress inspired by the Mediterranean spirit, featuring the liv…" at bounding box center [1317, 220] width 394 height 116
click at [1214, 200] on p "A charming summer dress inspired by the Mediterranean spirit, featuring the liv…" at bounding box center [1317, 197] width 394 height 71
click at [1195, 252] on div "Show more" at bounding box center [1317, 251] width 394 height 21
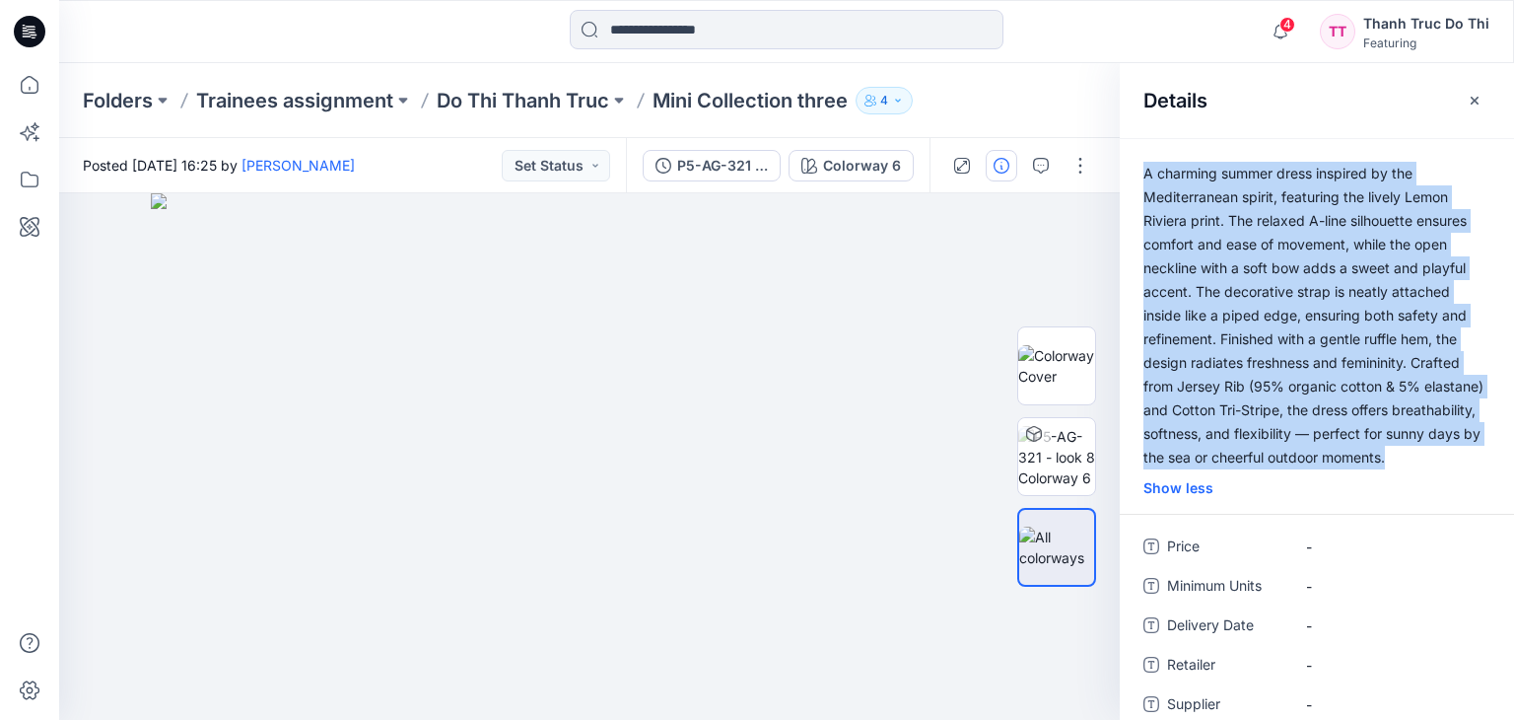
drag, startPoint x: 1219, startPoint y: 480, endPoint x: 1141, endPoint y: 175, distance: 314.4
click at [1141, 175] on p "A charming summer dress inspired by the Mediterranean spirit, featuring the liv…" at bounding box center [1317, 316] width 394 height 308
copy p "A charming summer dress inspired by the Mediterranean spirit, featuring the liv…"
click at [892, 641] on img at bounding box center [589, 456] width 876 height 526
click at [938, 613] on img at bounding box center [589, 456] width 876 height 526
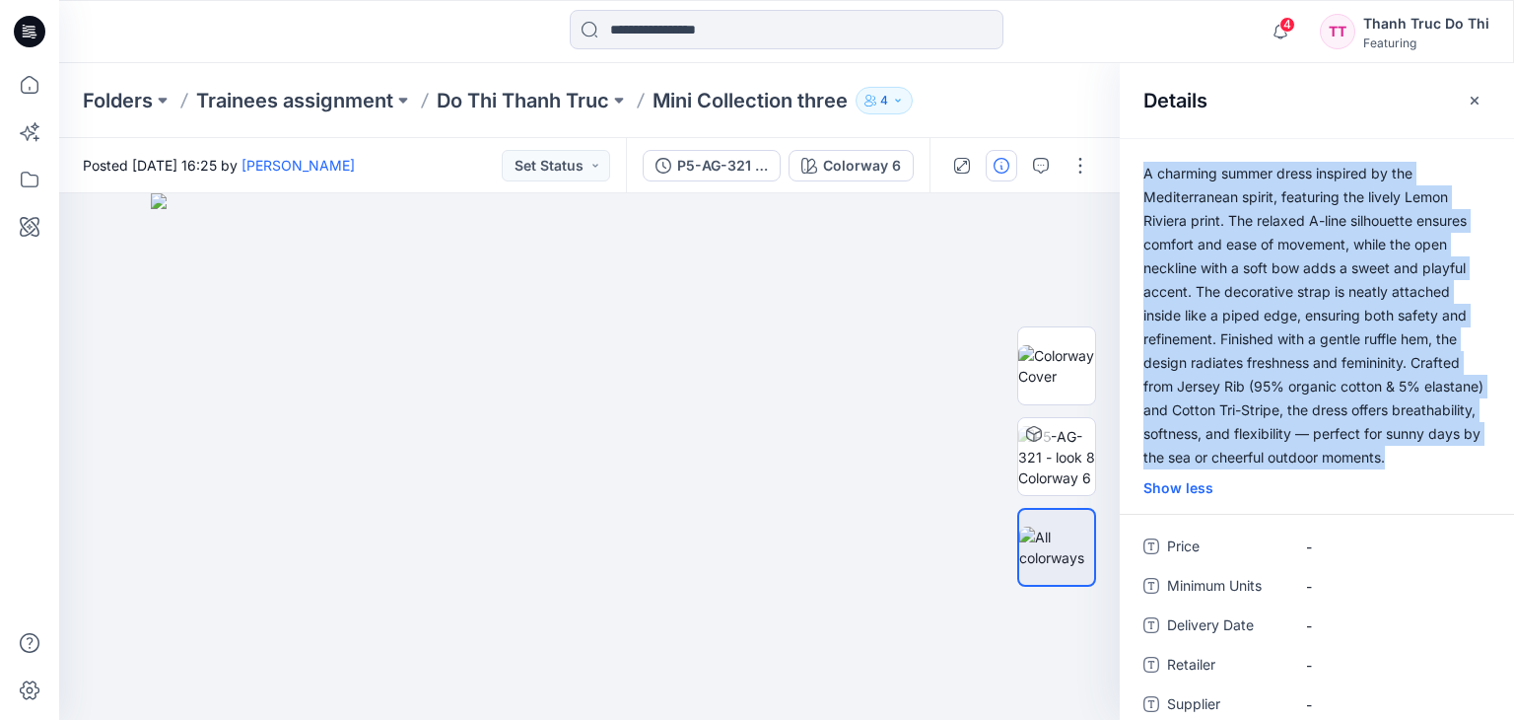
click at [1252, 469] on p "A charming summer dress inspired by the Mediterranean spirit, featuring the liv…" at bounding box center [1317, 316] width 394 height 308
drag, startPoint x: 1214, startPoint y: 479, endPoint x: 1133, endPoint y: 167, distance: 323.0
click at [1133, 167] on p "A charming summer dress inspired by the Mediterranean spirit, featuring the liv…" at bounding box center [1317, 316] width 394 height 308
copy p "A charming summer dress inspired by the Mediterranean spirit, featuring the liv…"
drag, startPoint x: 1221, startPoint y: 490, endPoint x: 1204, endPoint y: 480, distance: 20.3
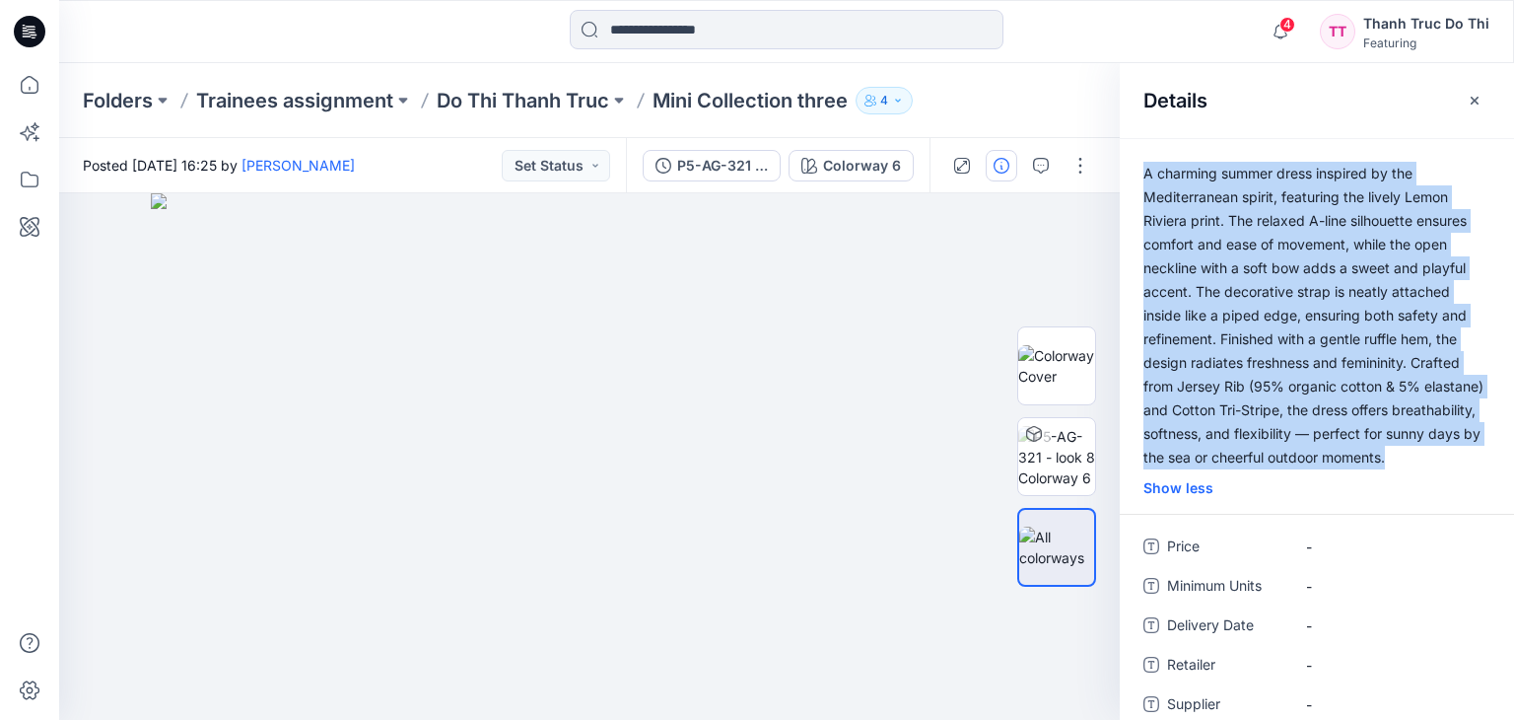
click at [1222, 469] on p "A charming summer dress inspired by the Mediterranean spirit, featuring the liv…" at bounding box center [1317, 316] width 394 height 308
click at [1214, 469] on p "A charming summer dress inspired by the Mediterranean spirit, featuring the liv…" at bounding box center [1317, 316] width 394 height 308
drag, startPoint x: 1206, startPoint y: 482, endPoint x: 1127, endPoint y: 168, distance: 324.4
click at [1127, 168] on p "A charming summer dress inspired by the Mediterranean spirit, featuring the liv…" at bounding box center [1317, 316] width 394 height 308
copy p "A charming summer dress inspired by the Mediterranean spirit, featuring the liv…"
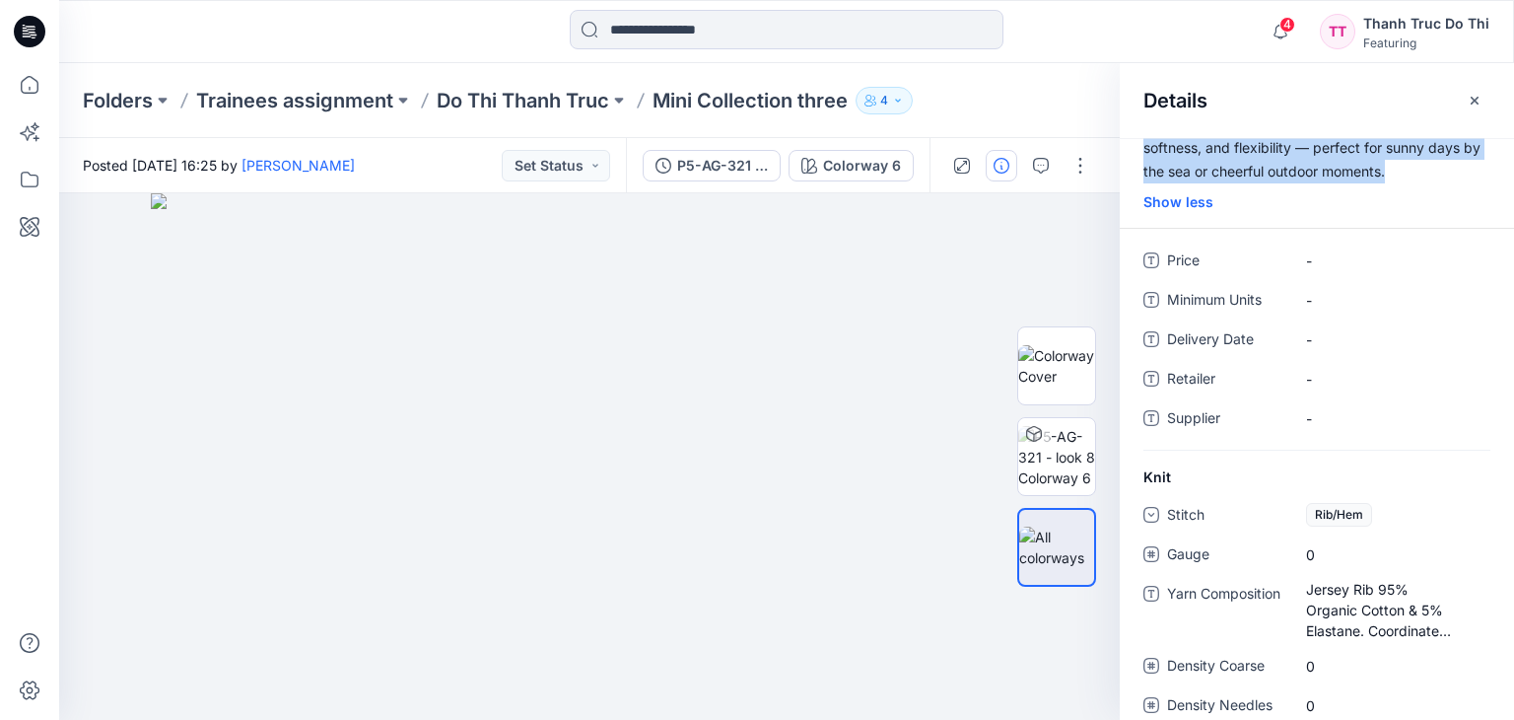
scroll to position [296, 0]
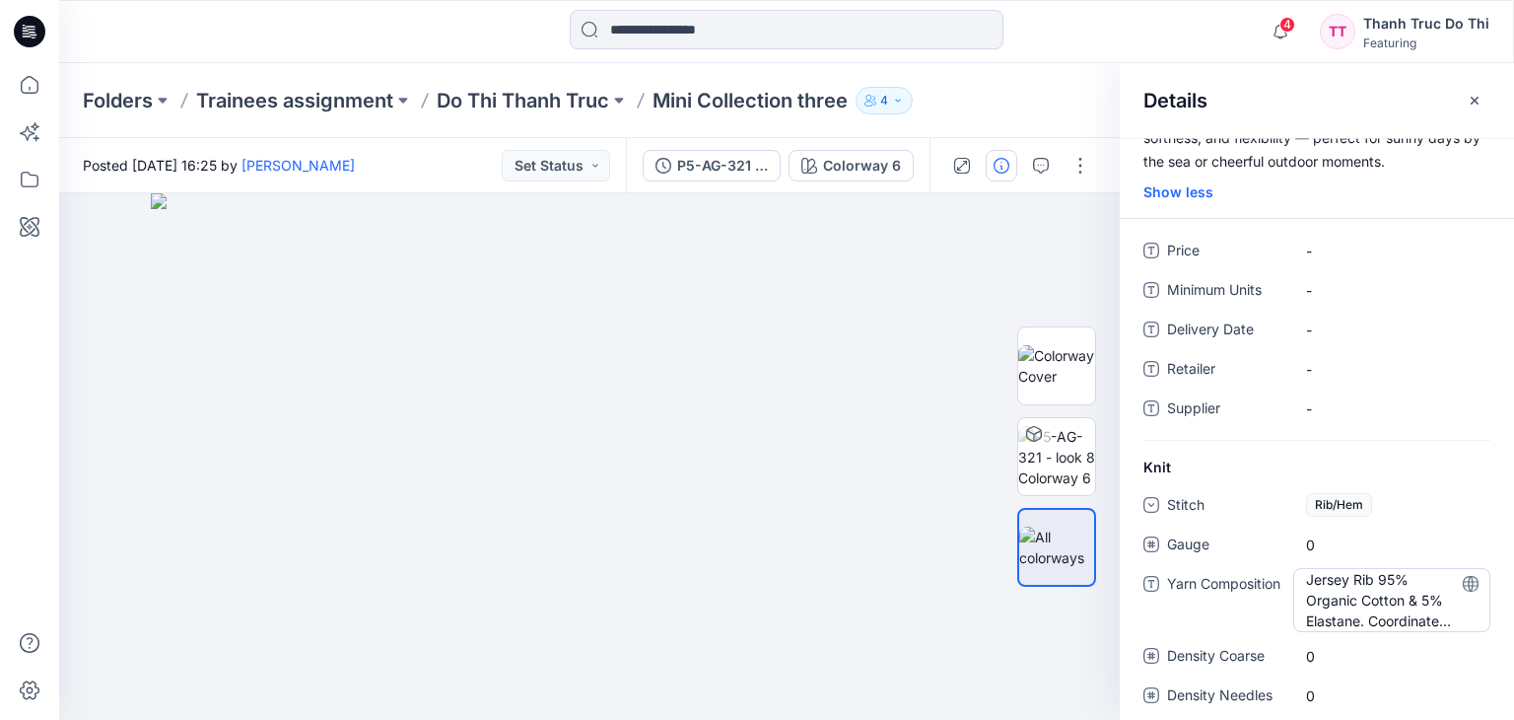
click at [1392, 631] on "Jersey Rib 95% Organic Cotton & 5% Elastane. Coordinatel Cotton Tri -Stripe 110…" at bounding box center [1392, 600] width 172 height 62
drag, startPoint x: 1404, startPoint y: 646, endPoint x: 1340, endPoint y: 611, distance: 72.8
click at [1340, 611] on textarea "**********" at bounding box center [1386, 599] width 187 height 62
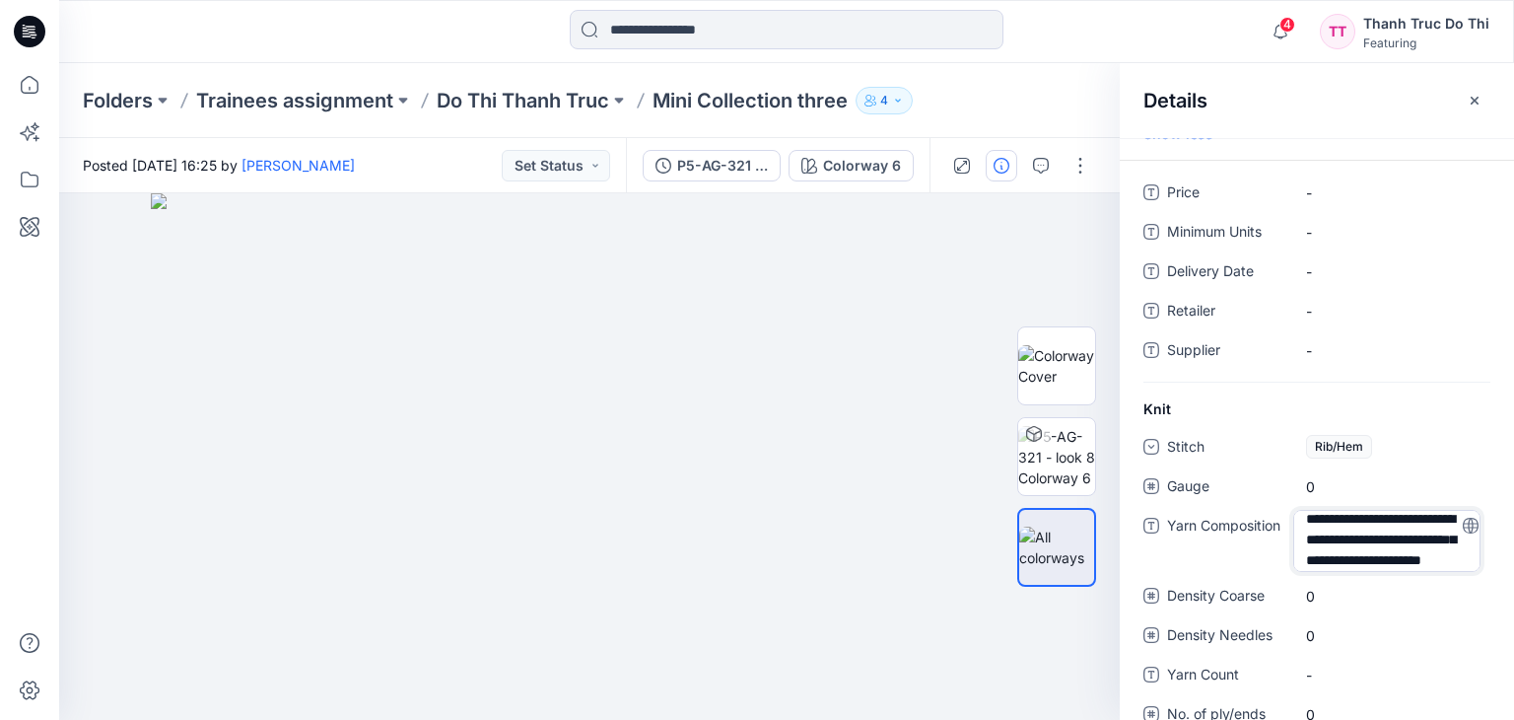
scroll to position [410, 0]
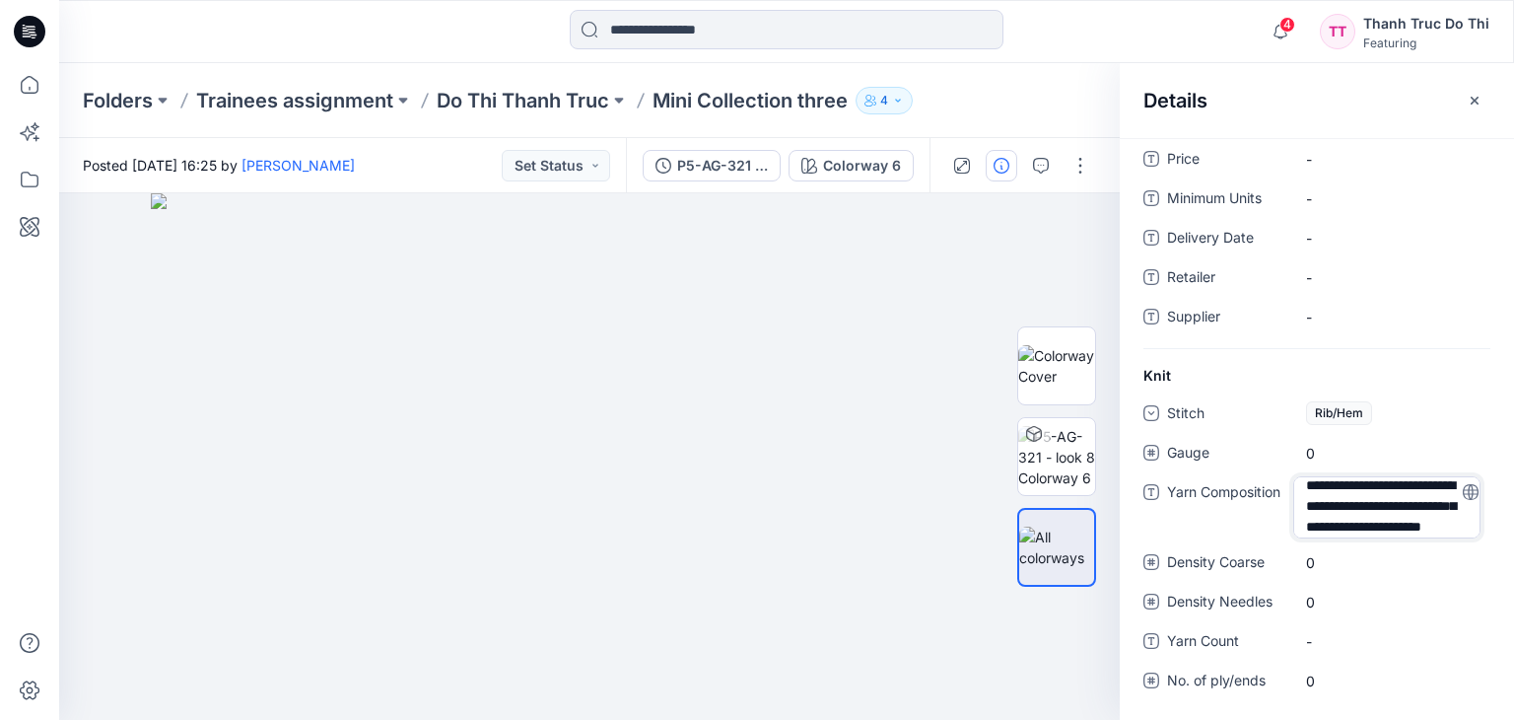
click at [1436, 529] on textarea "**********" at bounding box center [1386, 507] width 187 height 62
drag, startPoint x: 1436, startPoint y: 529, endPoint x: 1310, endPoint y: 475, distance: 137.3
click at [1310, 476] on textarea "**********" at bounding box center [1386, 507] width 187 height 62
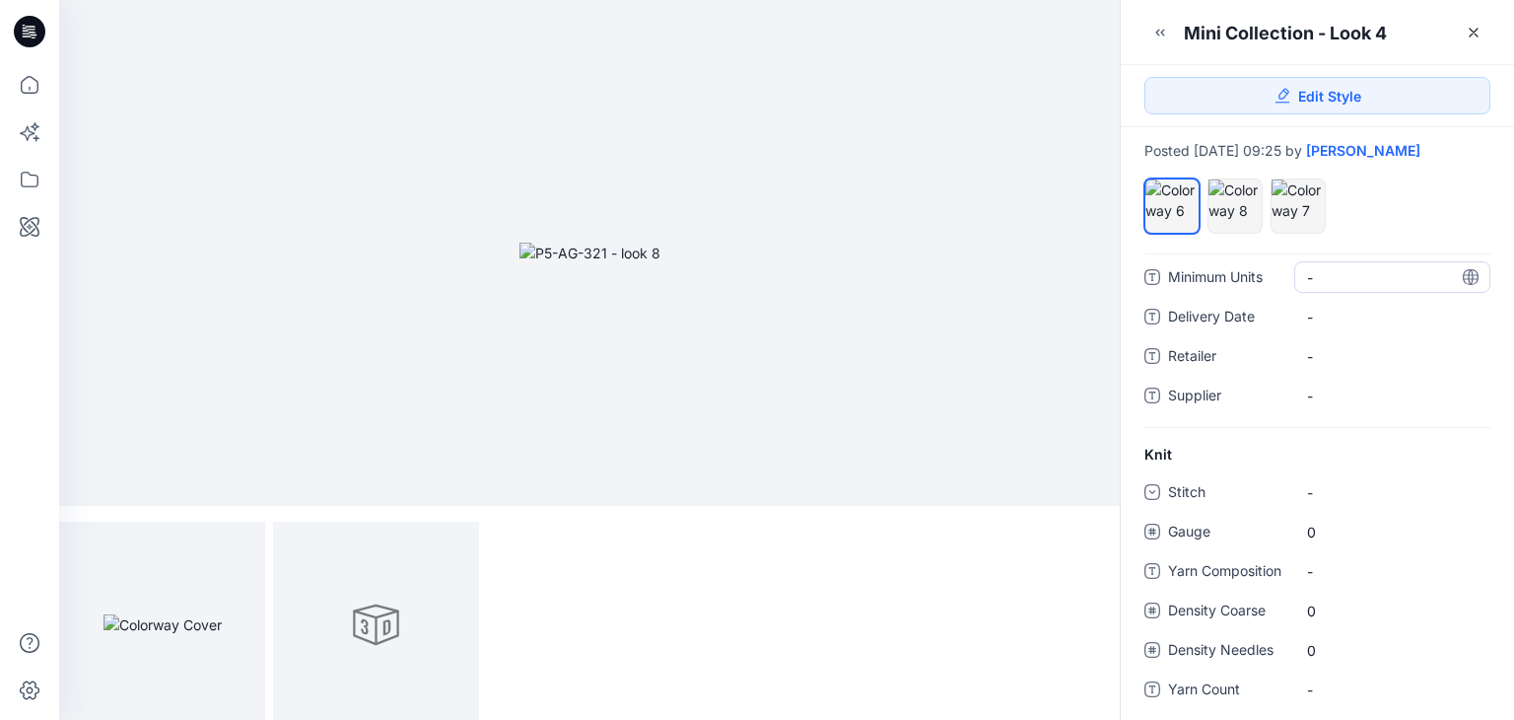
scroll to position [197, 0]
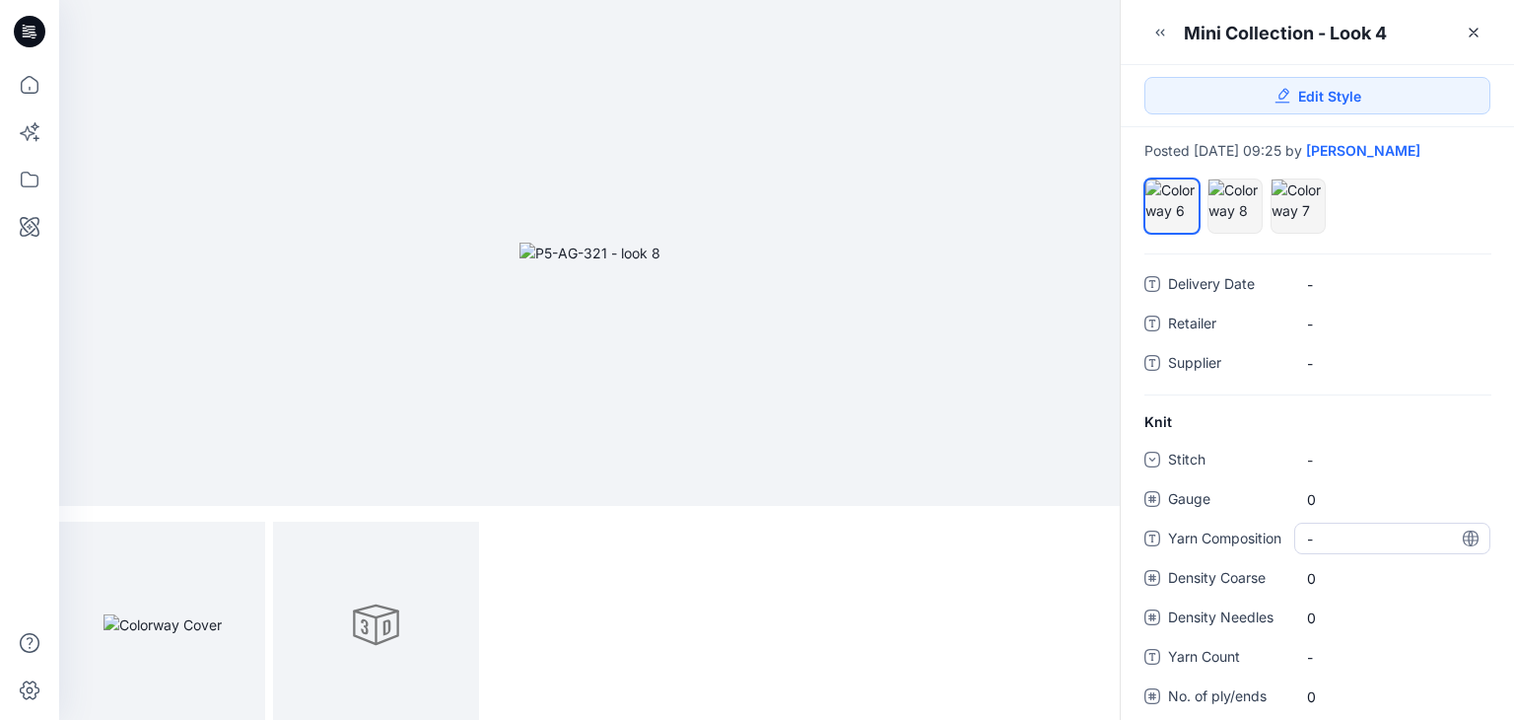
click at [1356, 542] on "-" at bounding box center [1392, 538] width 171 height 21
type textarea "**********"
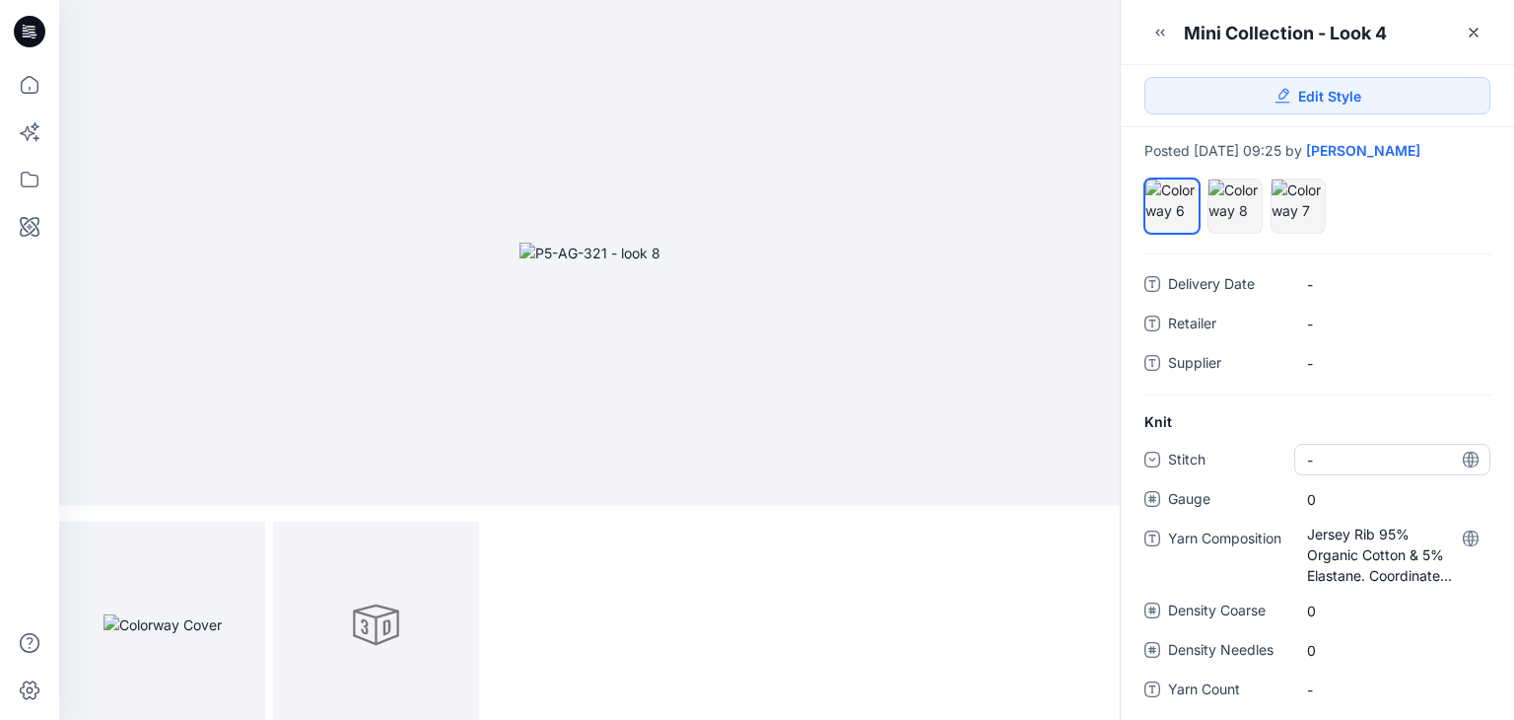
click at [1356, 447] on div "-" at bounding box center [1392, 460] width 196 height 32
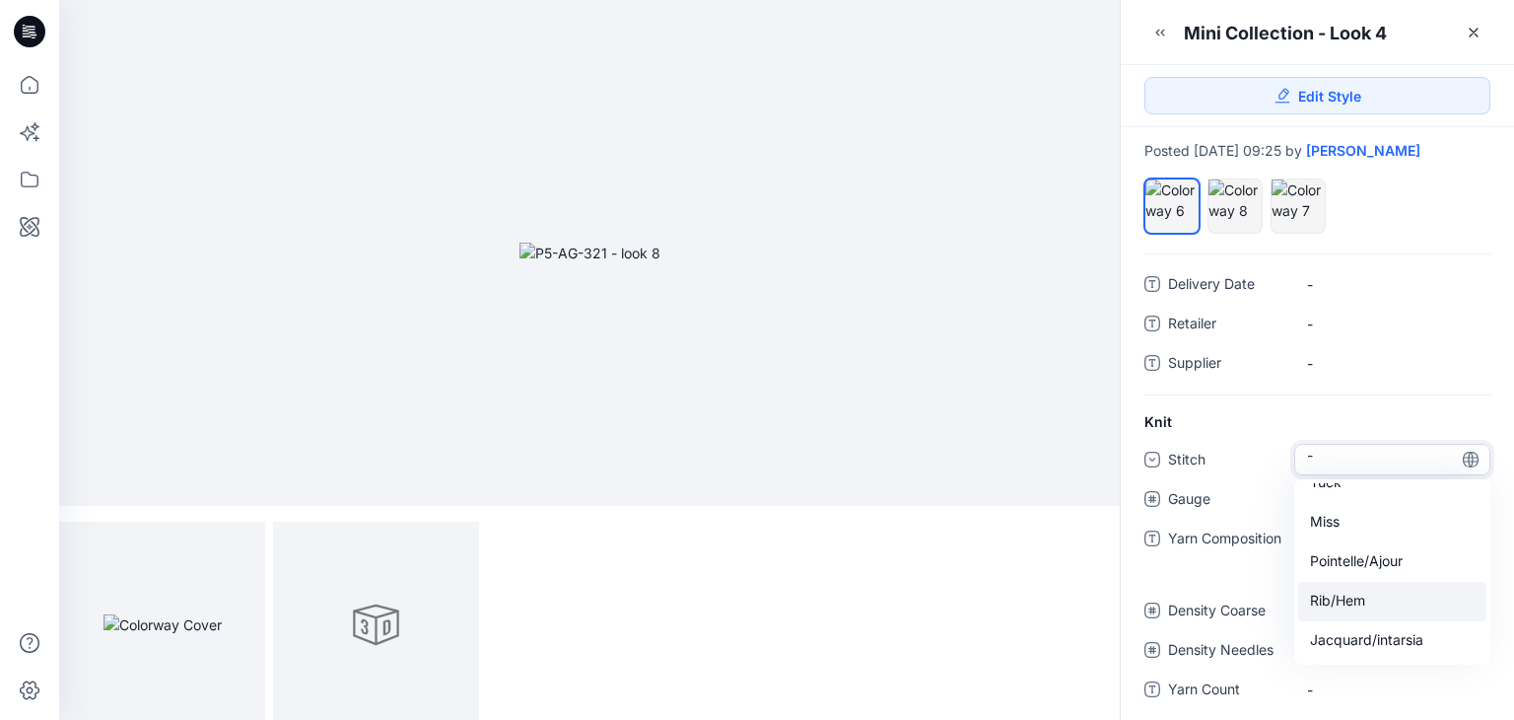
click at [1364, 596] on div "Rib/Hem" at bounding box center [1392, 601] width 188 height 39
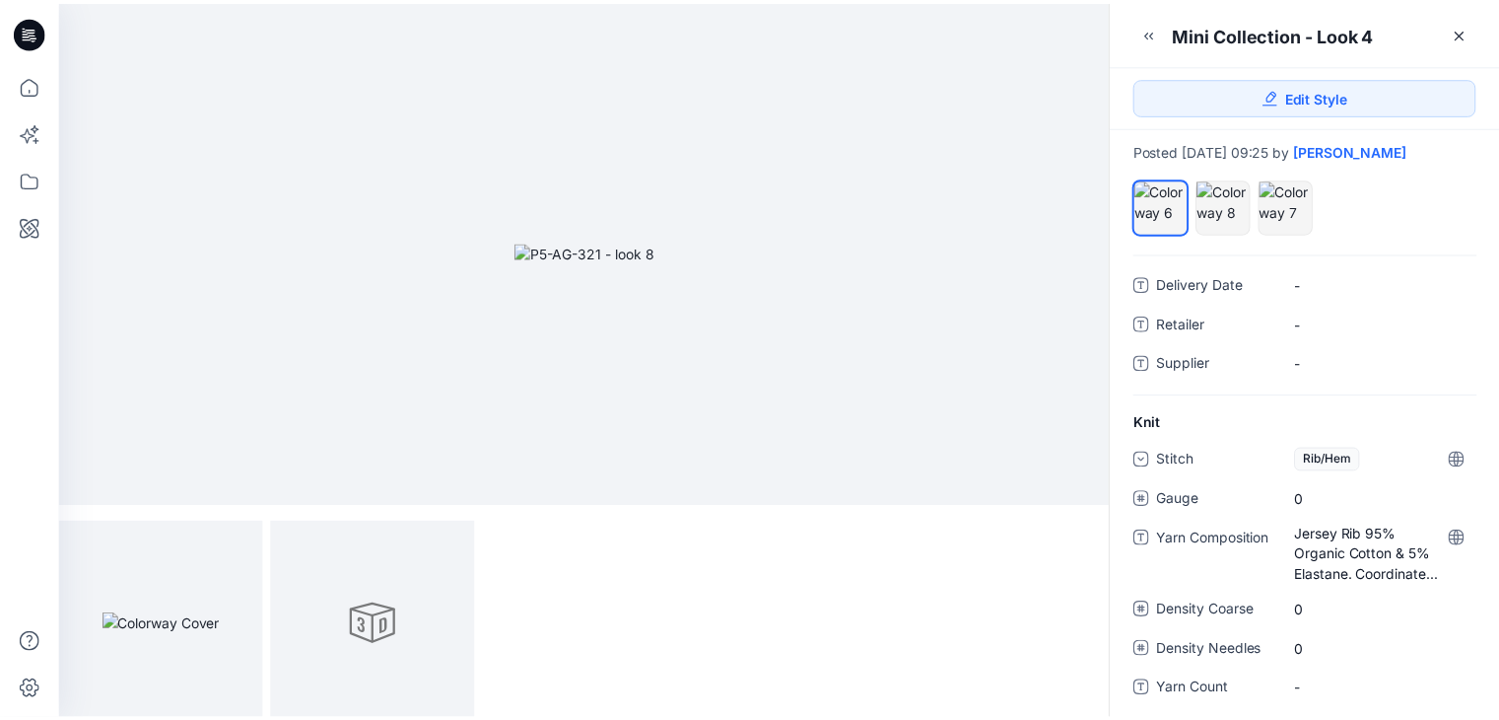
scroll to position [0, 0]
click at [34, 79] on icon at bounding box center [30, 85] width 18 height 18
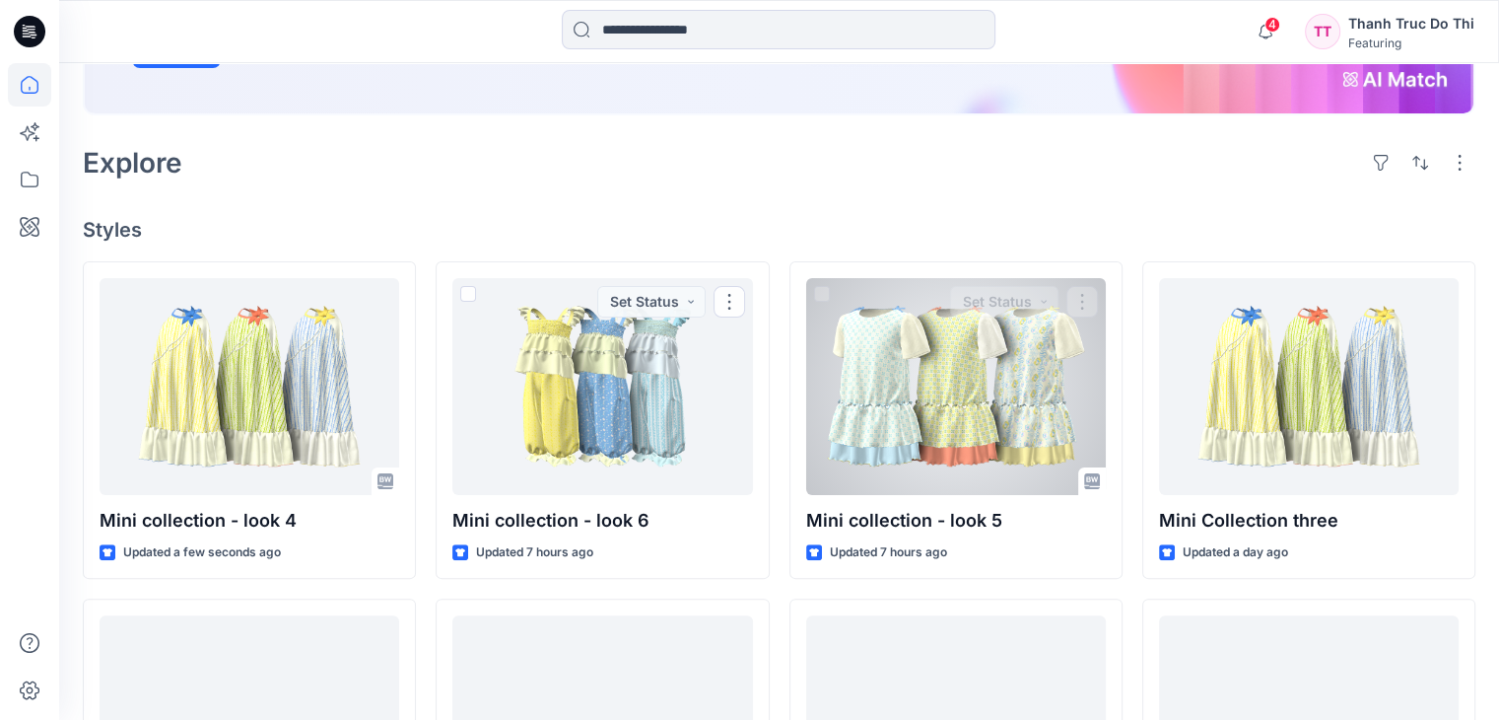
scroll to position [493, 0]
